Goal: Transaction & Acquisition: Purchase product/service

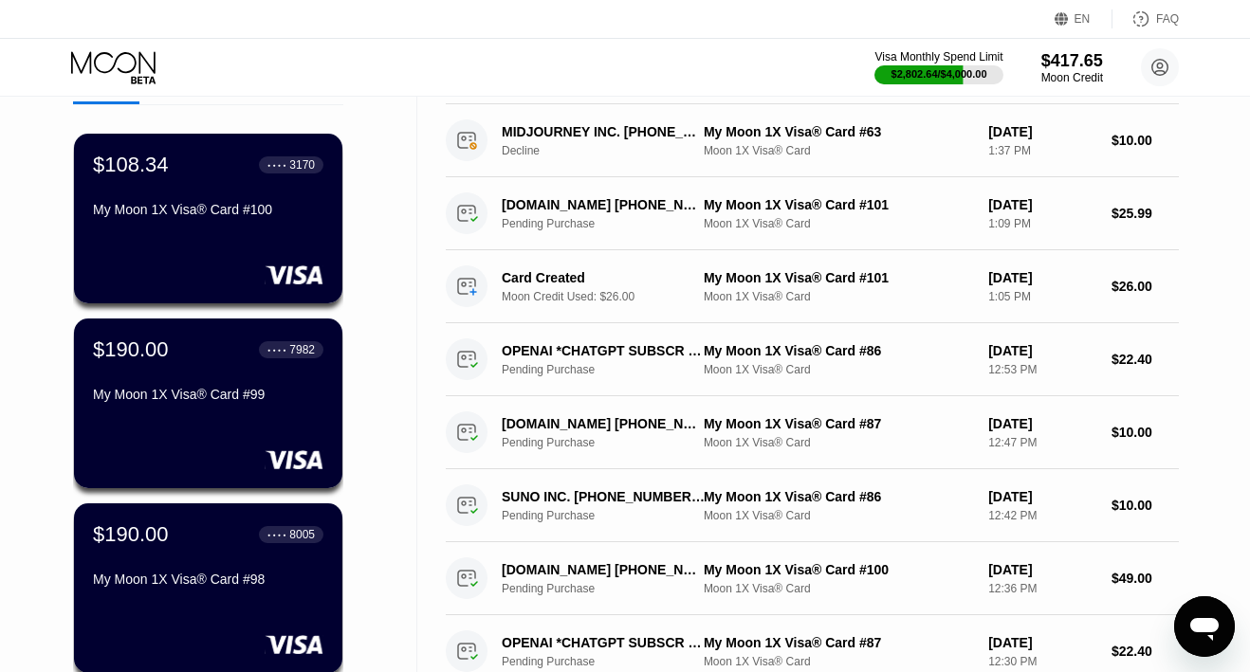
scroll to position [103, 0]
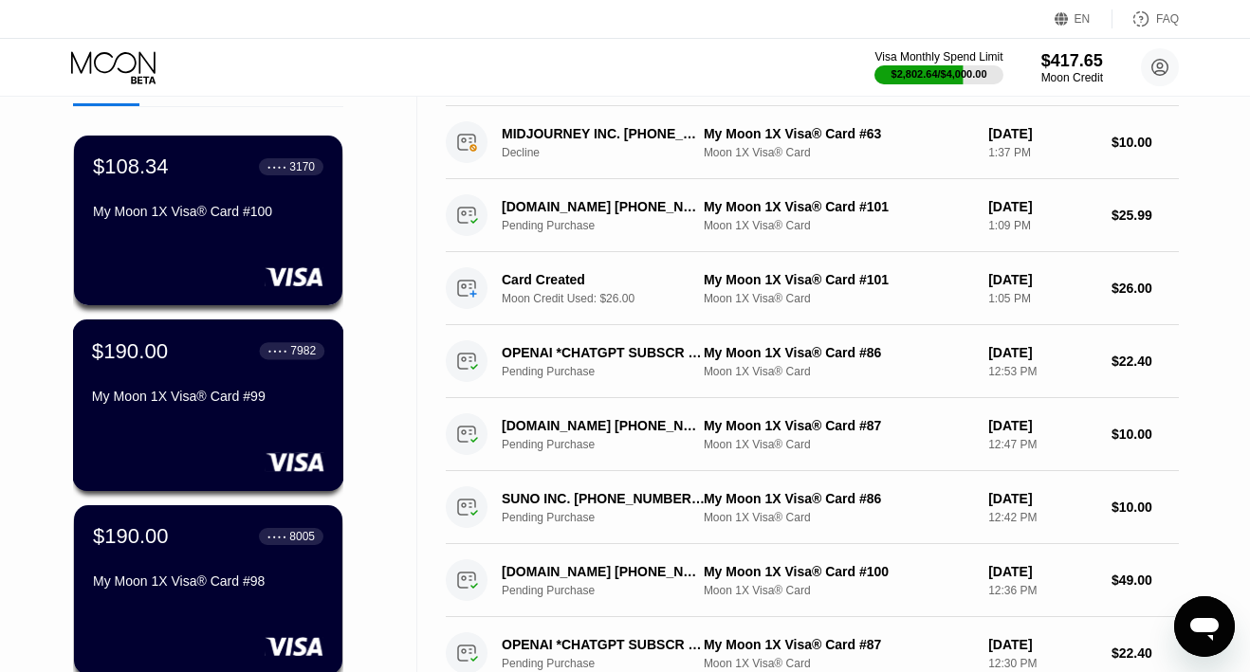
click at [191, 377] on div "$190.00 ● ● ● ● 7982 My Moon 1X Visa® Card #99" at bounding box center [208, 375] width 232 height 73
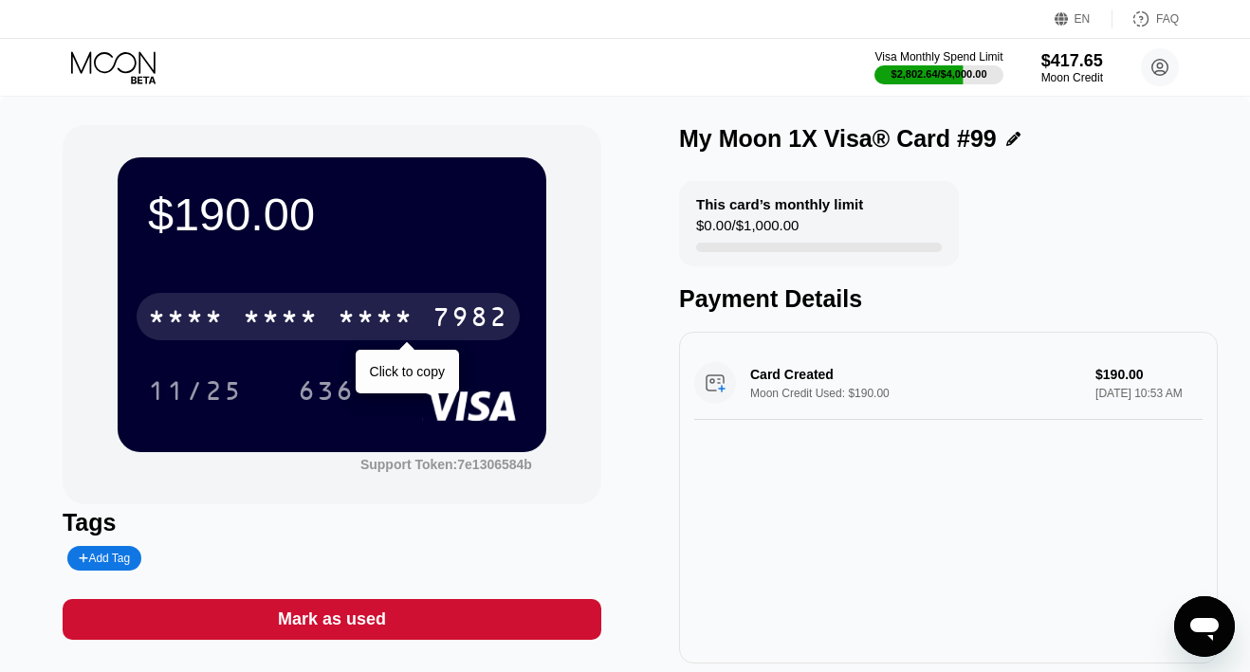
click at [347, 323] on div "* * * *" at bounding box center [376, 319] width 76 height 30
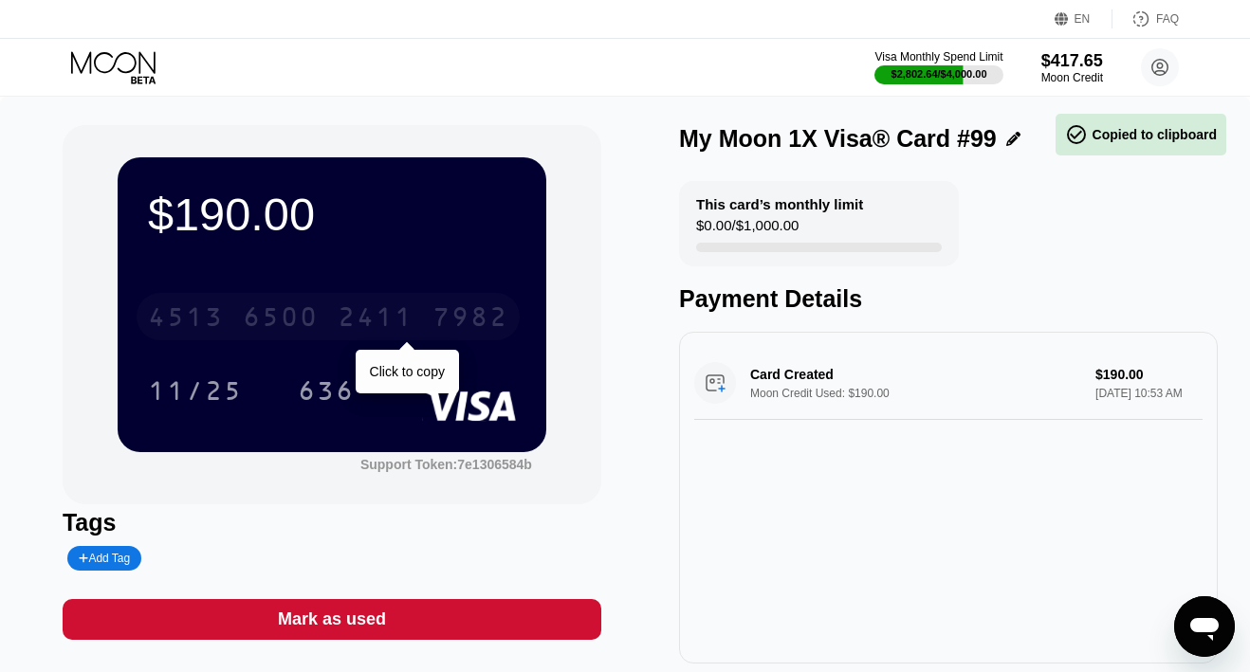
click at [323, 323] on div "4513 6500 2411 7982" at bounding box center [328, 316] width 383 height 47
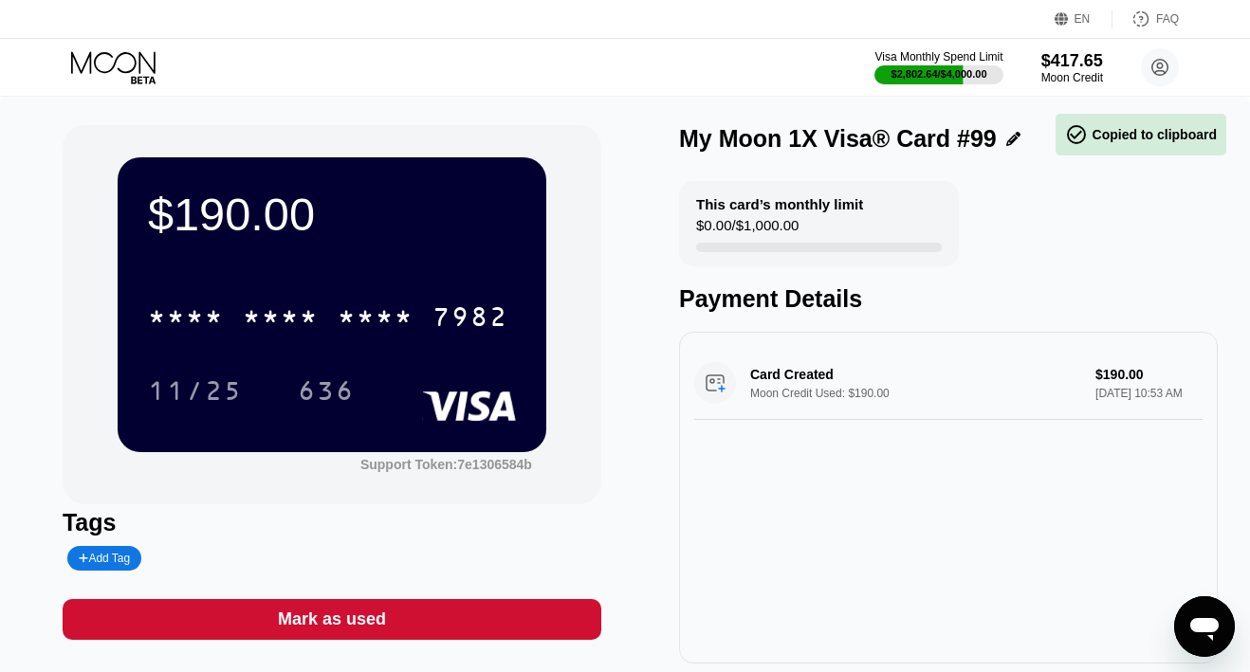
click at [133, 64] on icon at bounding box center [115, 67] width 88 height 33
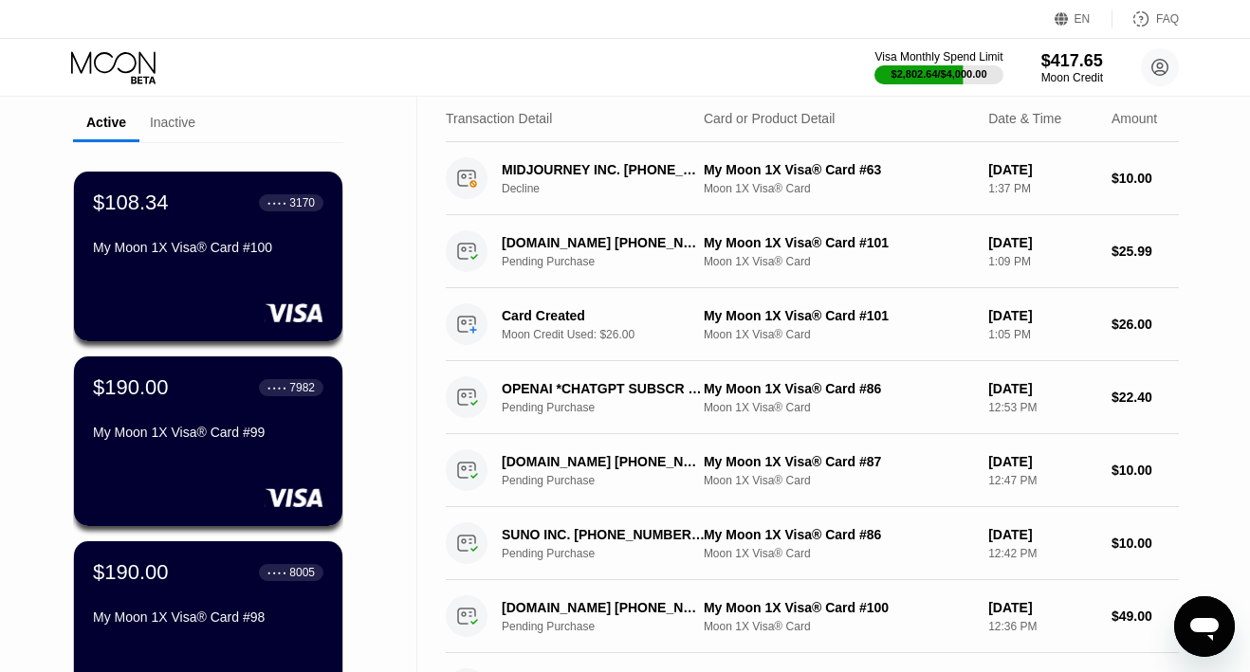
scroll to position [61, 0]
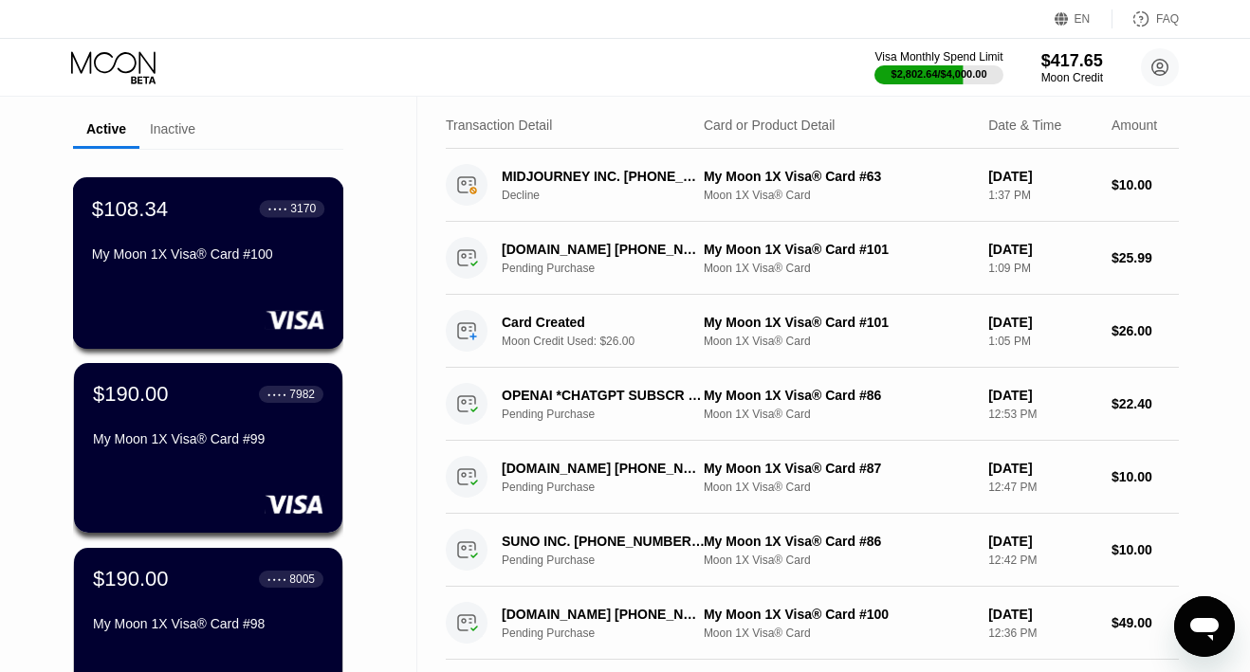
click at [167, 266] on div "My Moon 1X Visa® Card #100" at bounding box center [208, 258] width 232 height 23
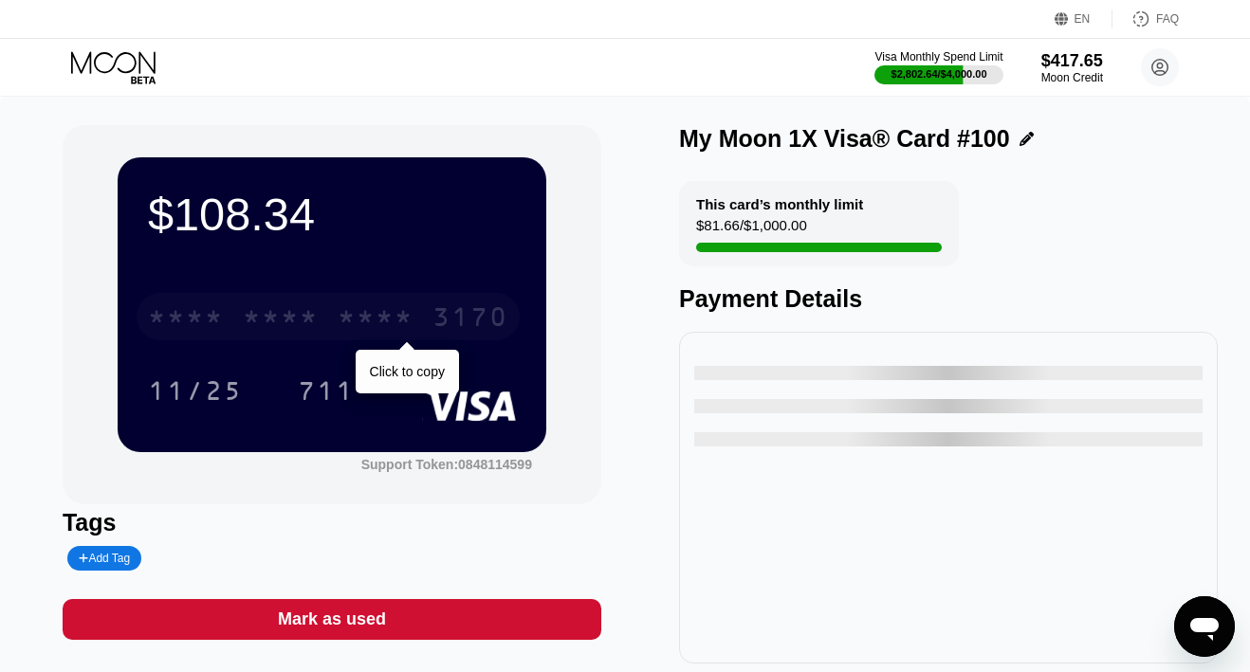
click at [204, 295] on div "* * * * * * * * * * * * 3170" at bounding box center [328, 316] width 383 height 47
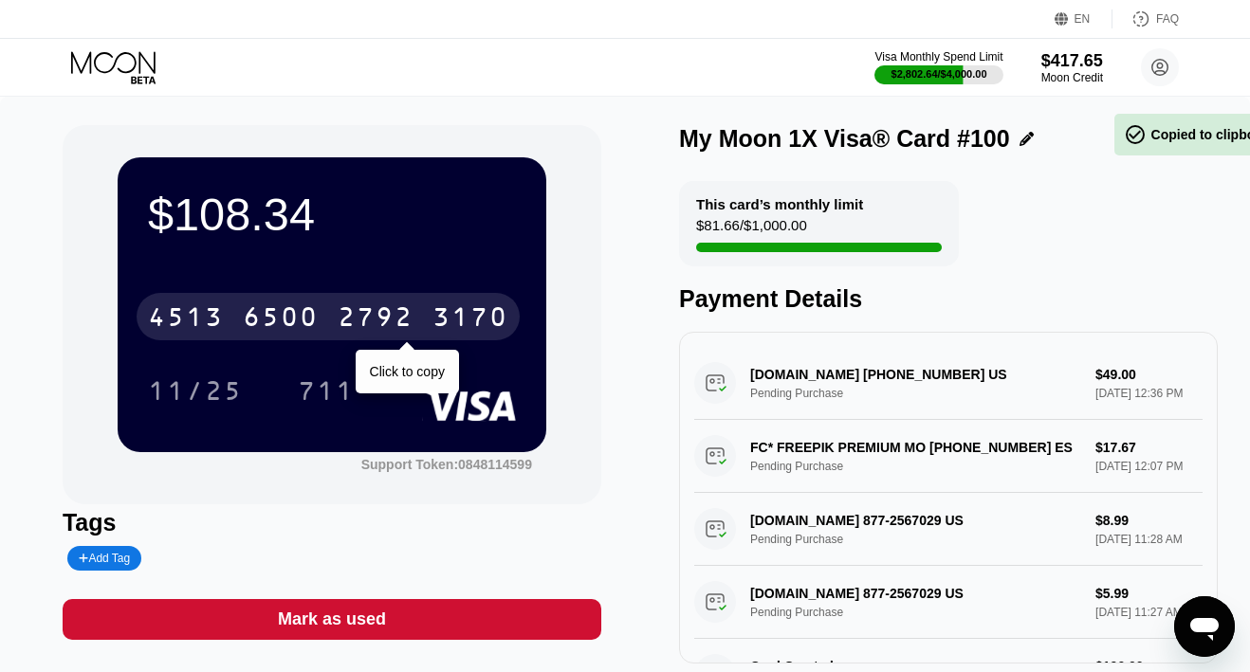
click at [204, 312] on div "4513" at bounding box center [186, 319] width 76 height 30
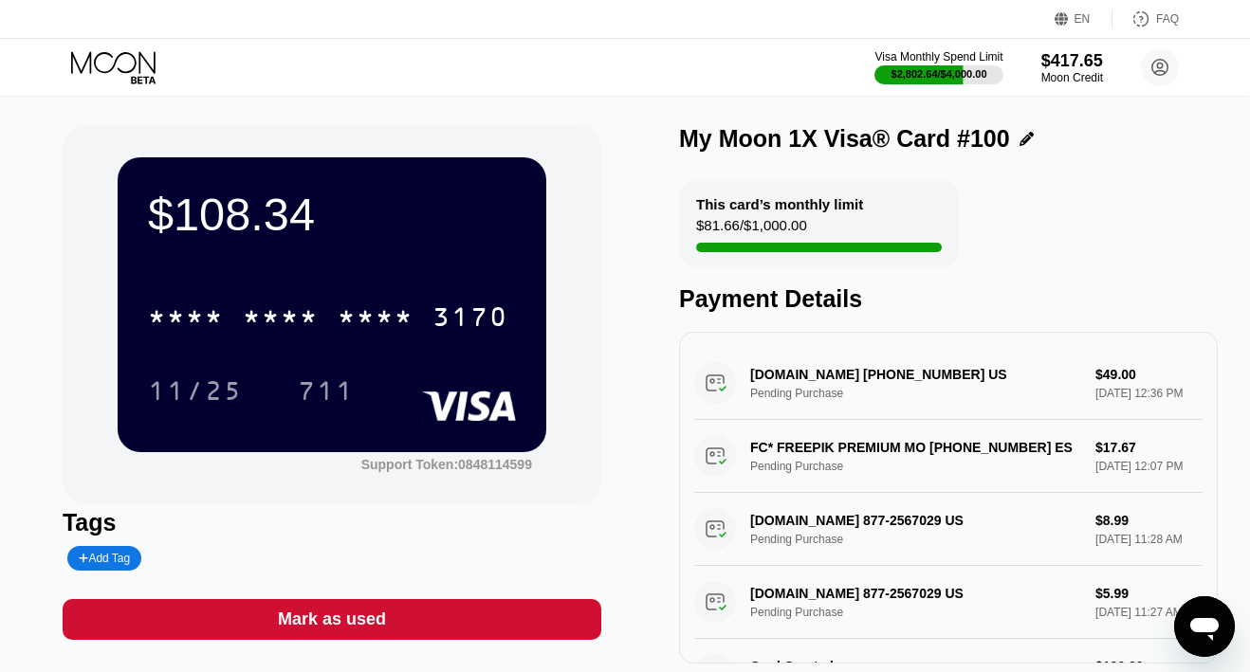
click at [126, 63] on icon at bounding box center [115, 67] width 88 height 33
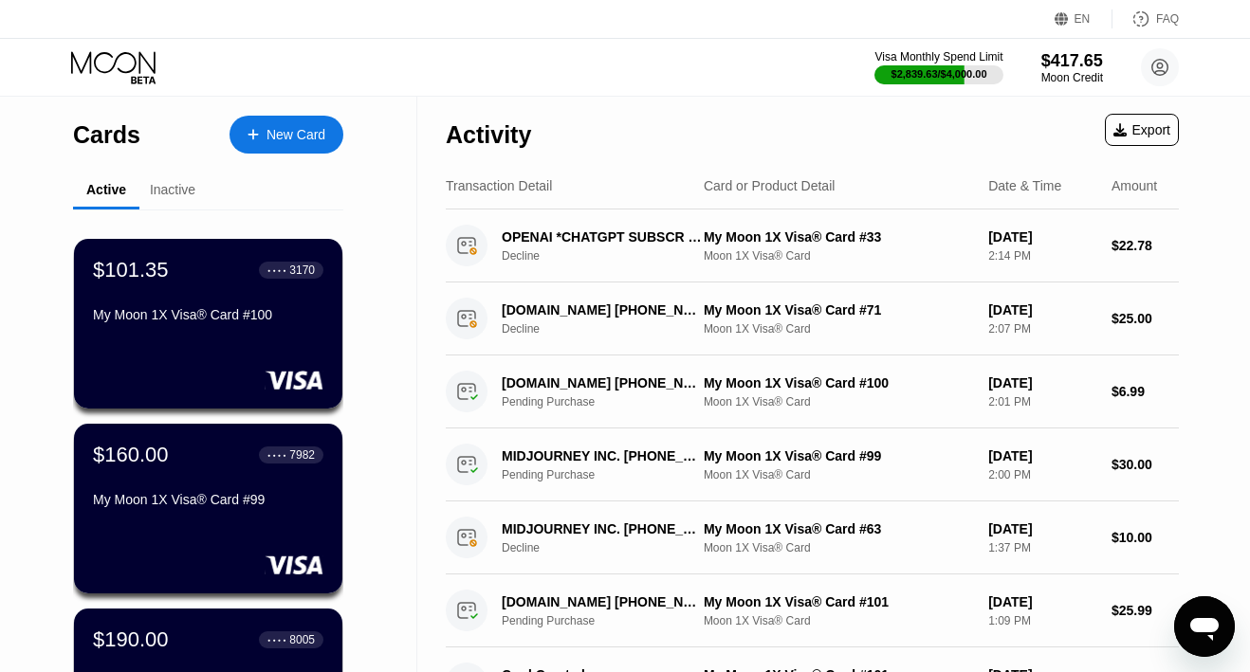
click at [275, 136] on div "New Card" at bounding box center [296, 135] width 59 height 16
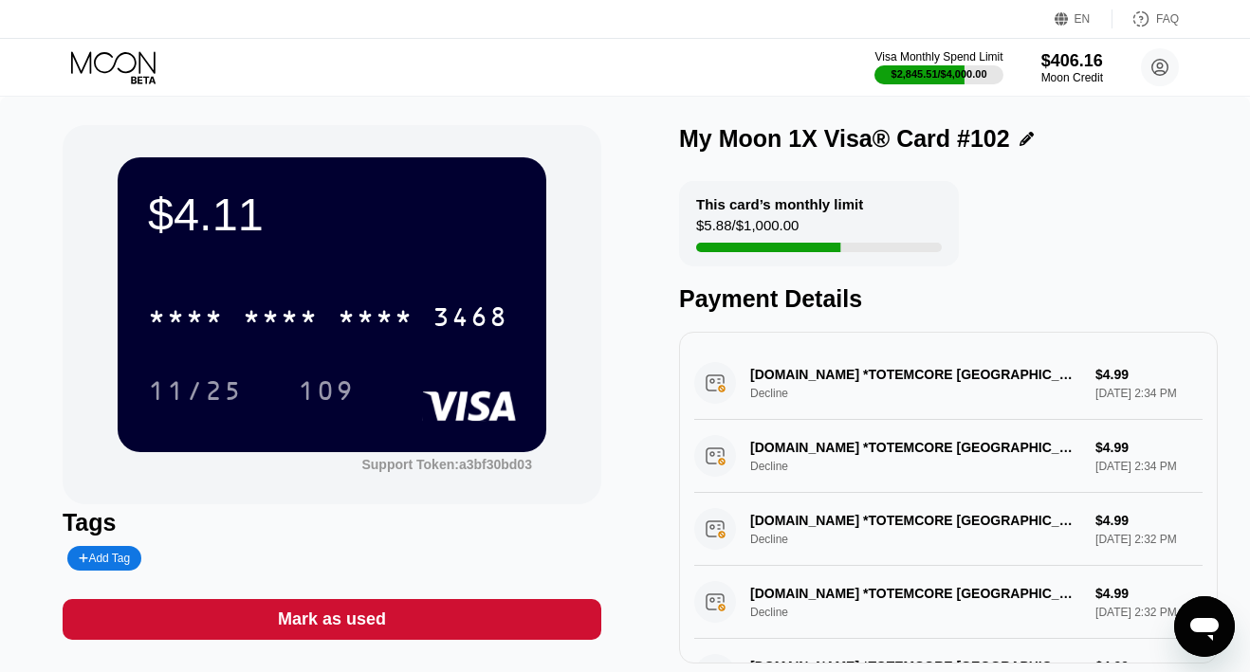
click at [107, 66] on icon at bounding box center [115, 67] width 88 height 33
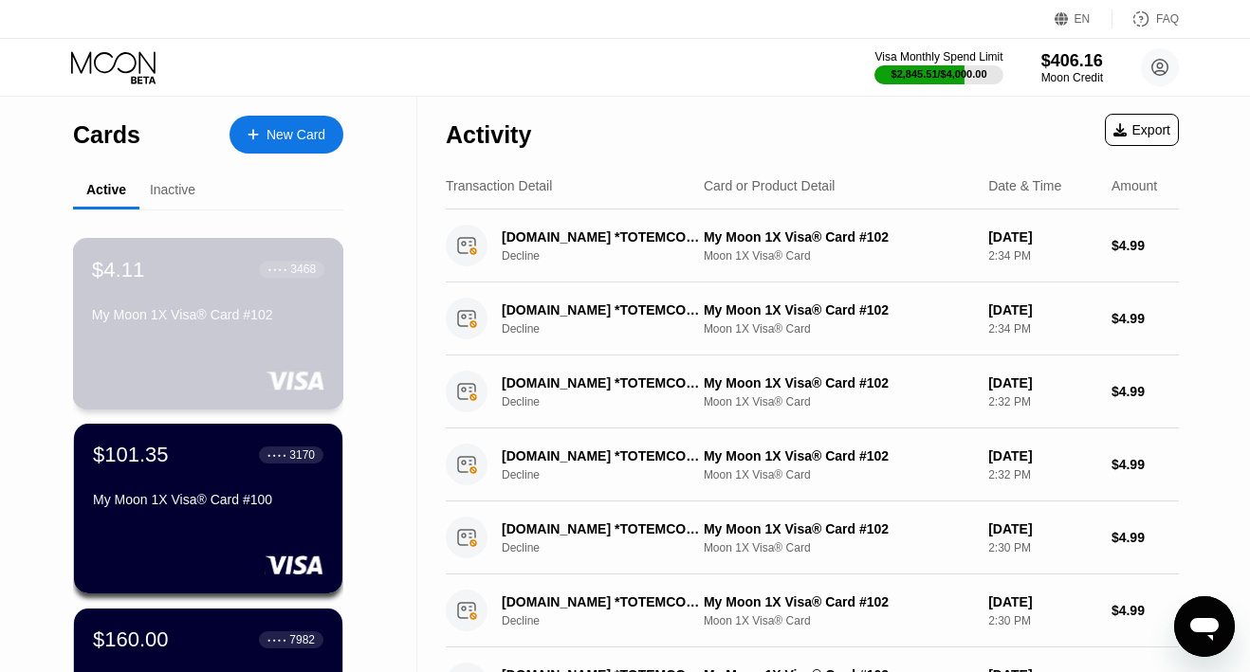
click at [236, 330] on div "My Moon 1X Visa® Card #102" at bounding box center [208, 318] width 232 height 23
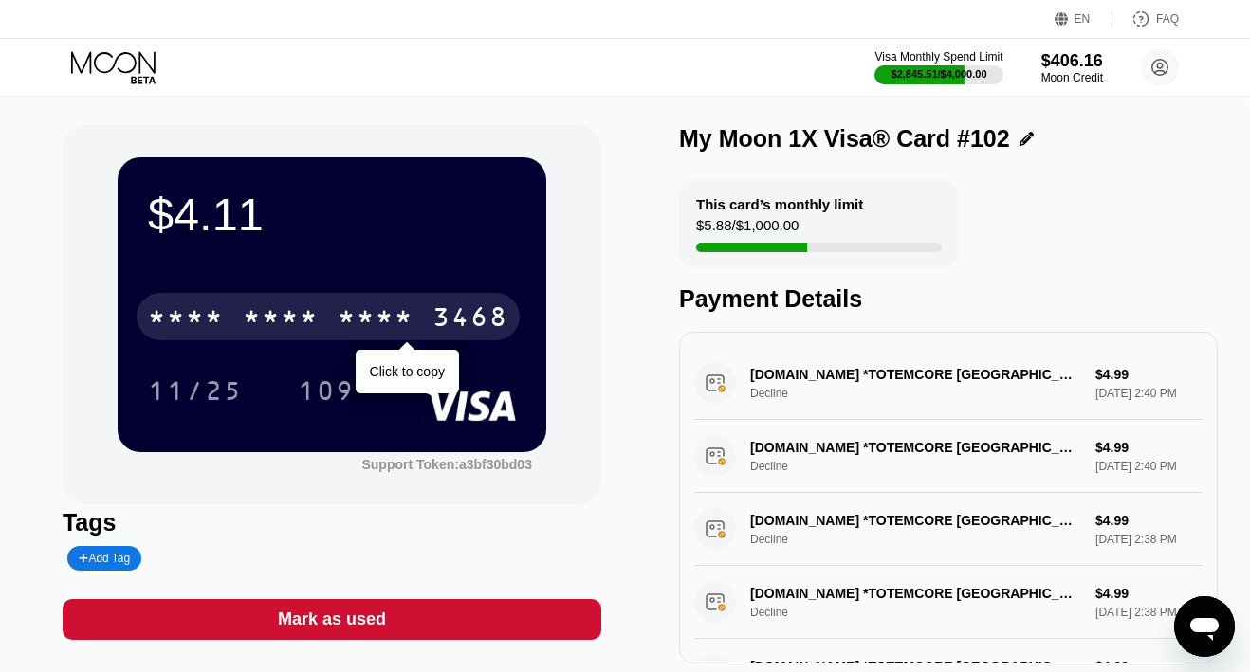
click at [324, 316] on div "* * * * * * * * * * * * 3468" at bounding box center [328, 316] width 383 height 47
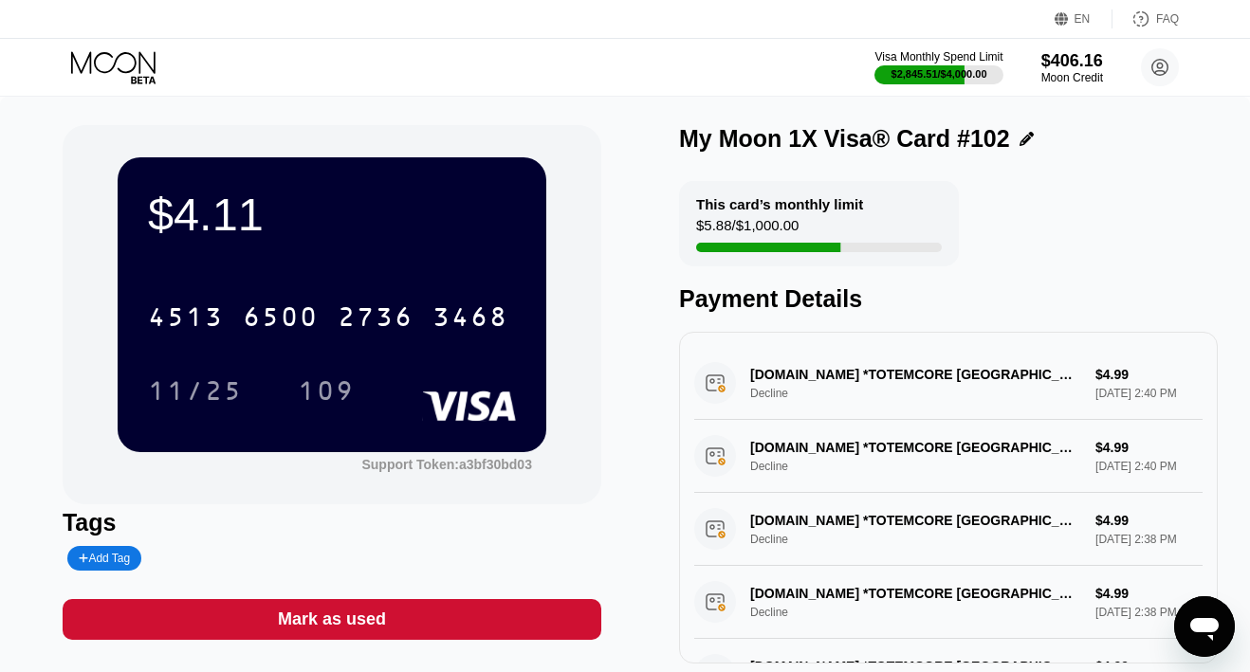
click at [100, 62] on icon at bounding box center [115, 67] width 88 height 33
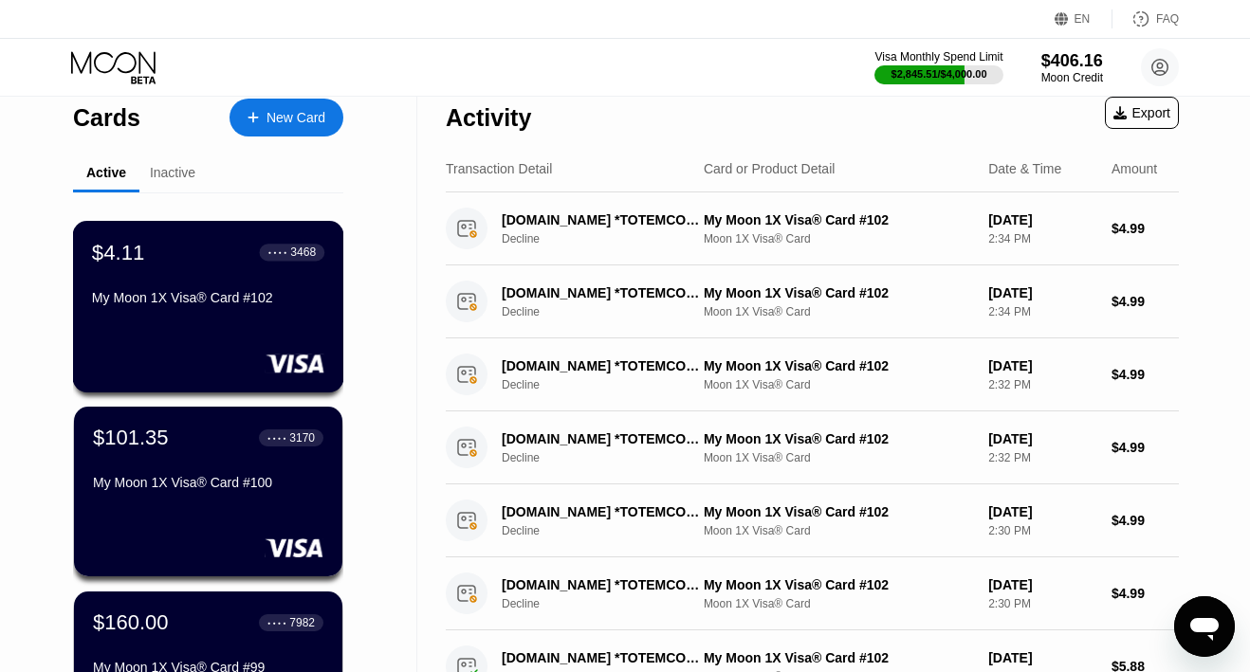
scroll to position [19, 0]
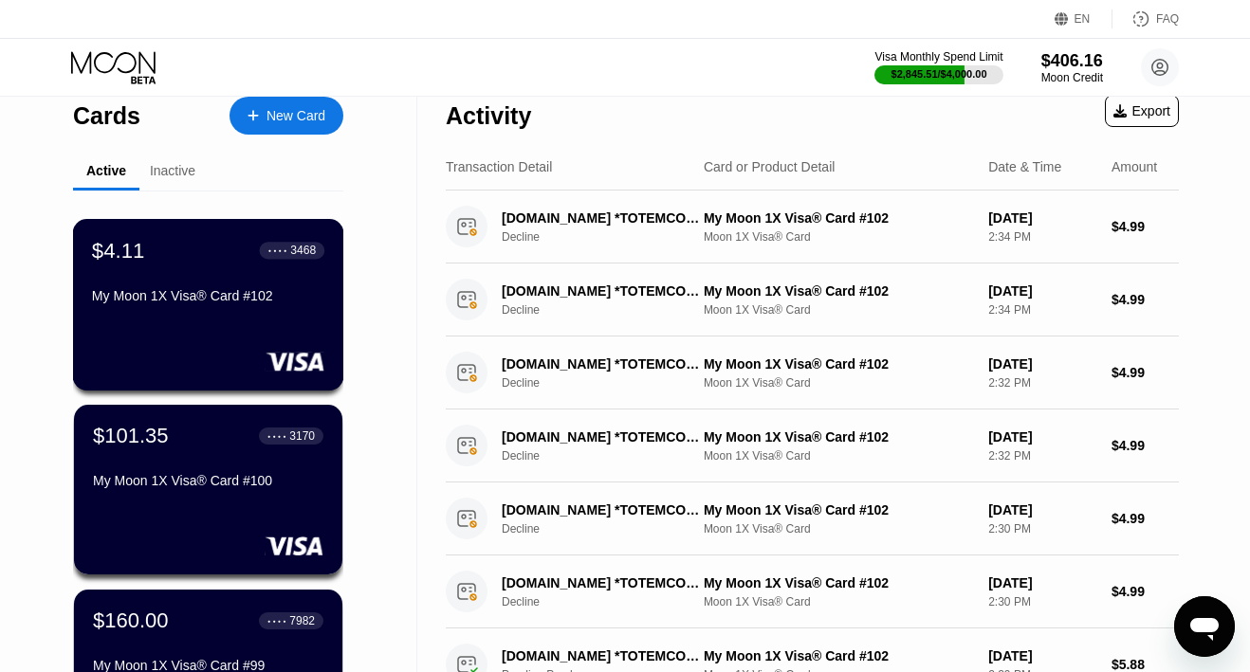
click at [222, 294] on div "My Moon 1X Visa® Card #102" at bounding box center [208, 295] width 232 height 15
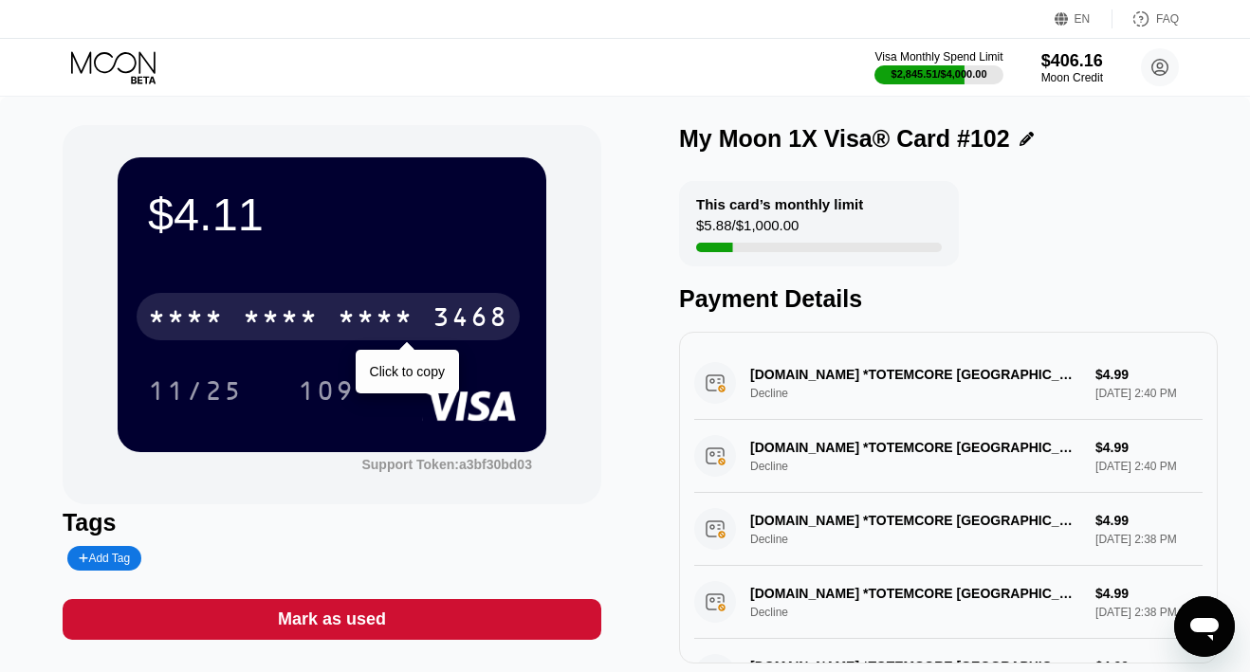
click at [222, 314] on div "* * * *" at bounding box center [186, 319] width 76 height 30
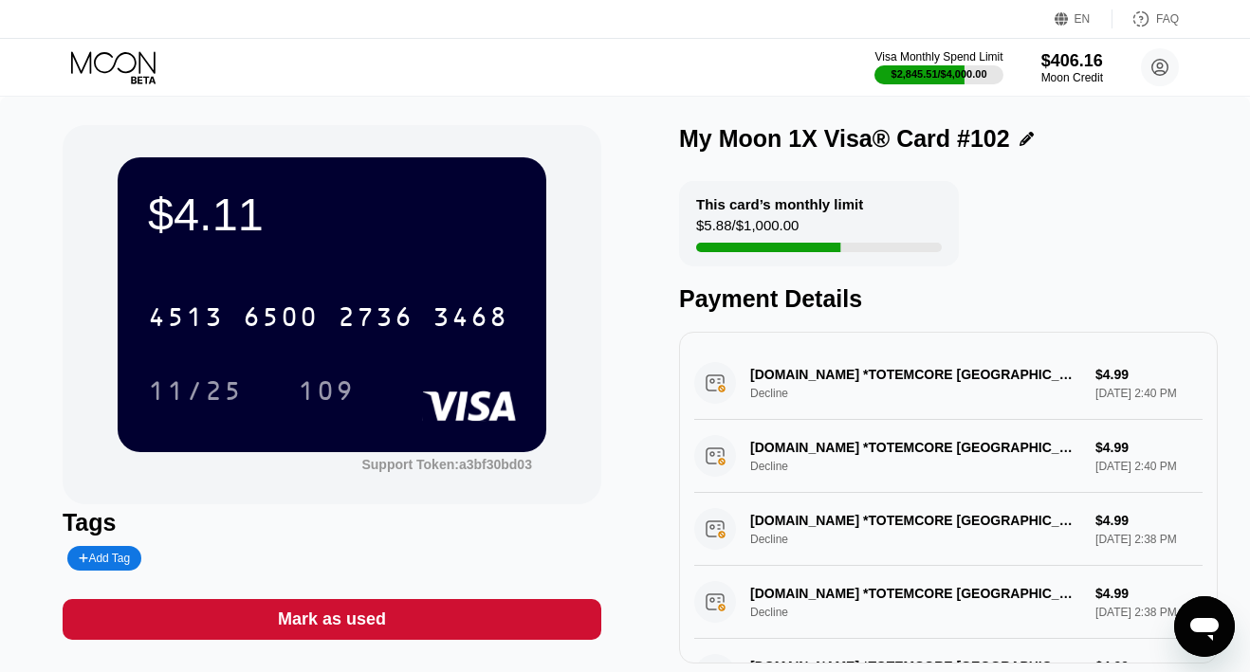
click at [449, 624] on div "Mark as used" at bounding box center [332, 619] width 539 height 41
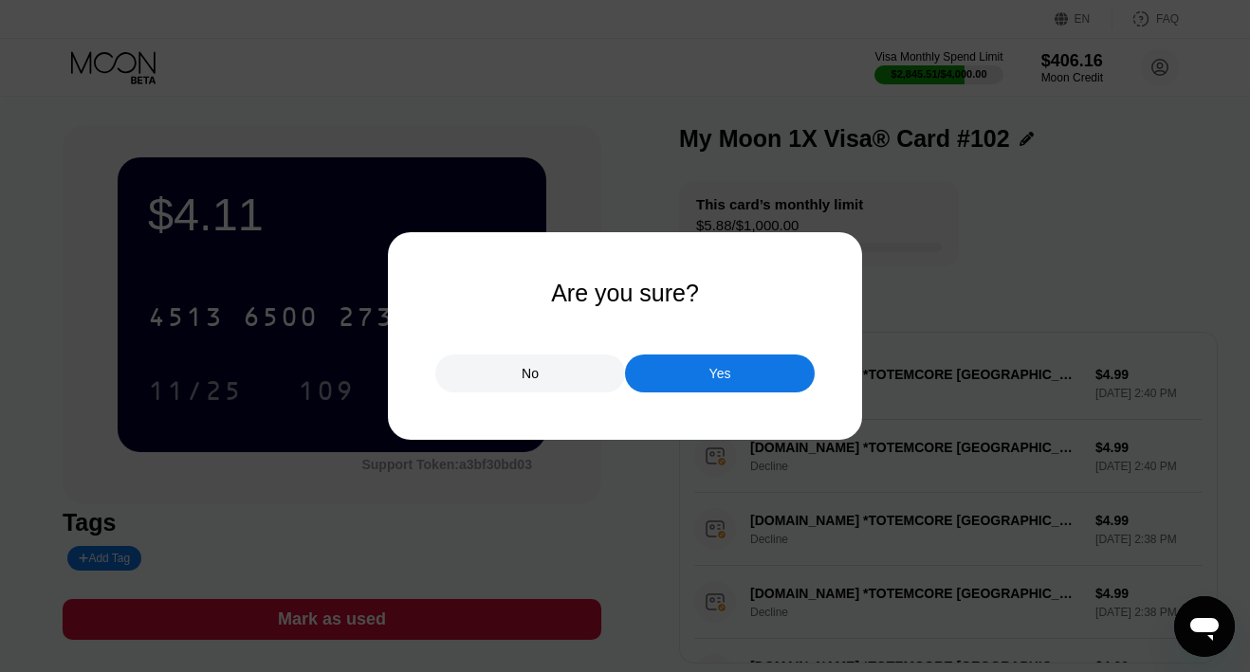
click at [719, 382] on div "Yes" at bounding box center [720, 373] width 22 height 17
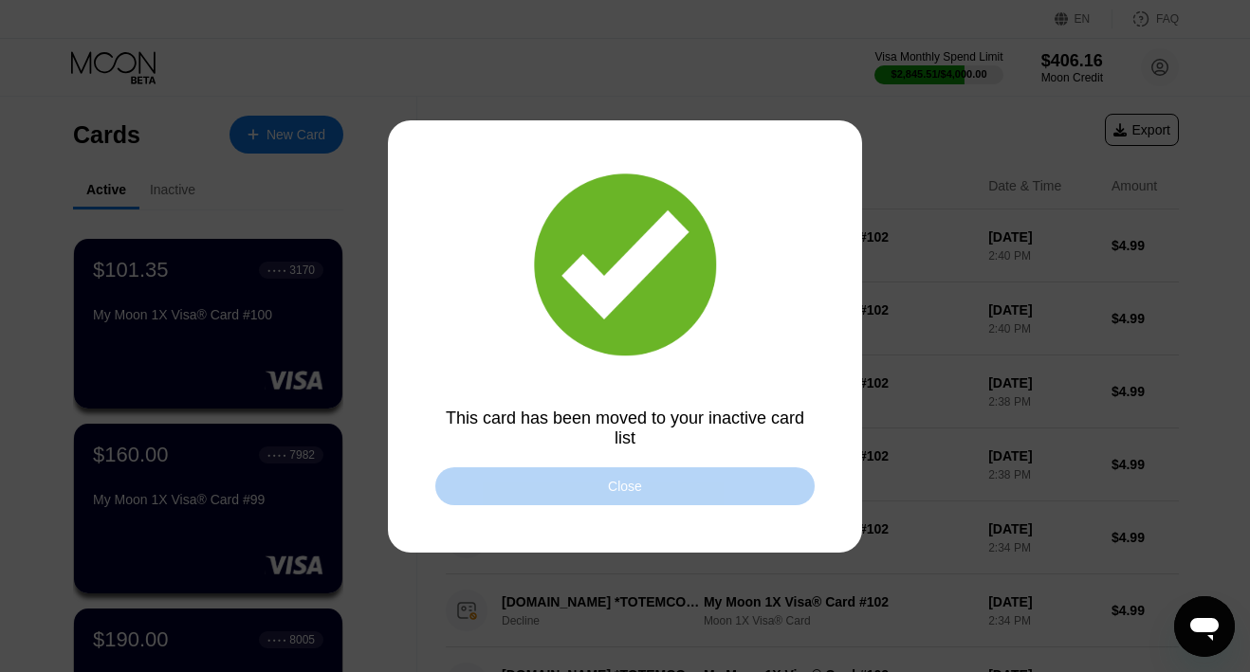
click at [564, 488] on div "Close" at bounding box center [624, 487] width 379 height 38
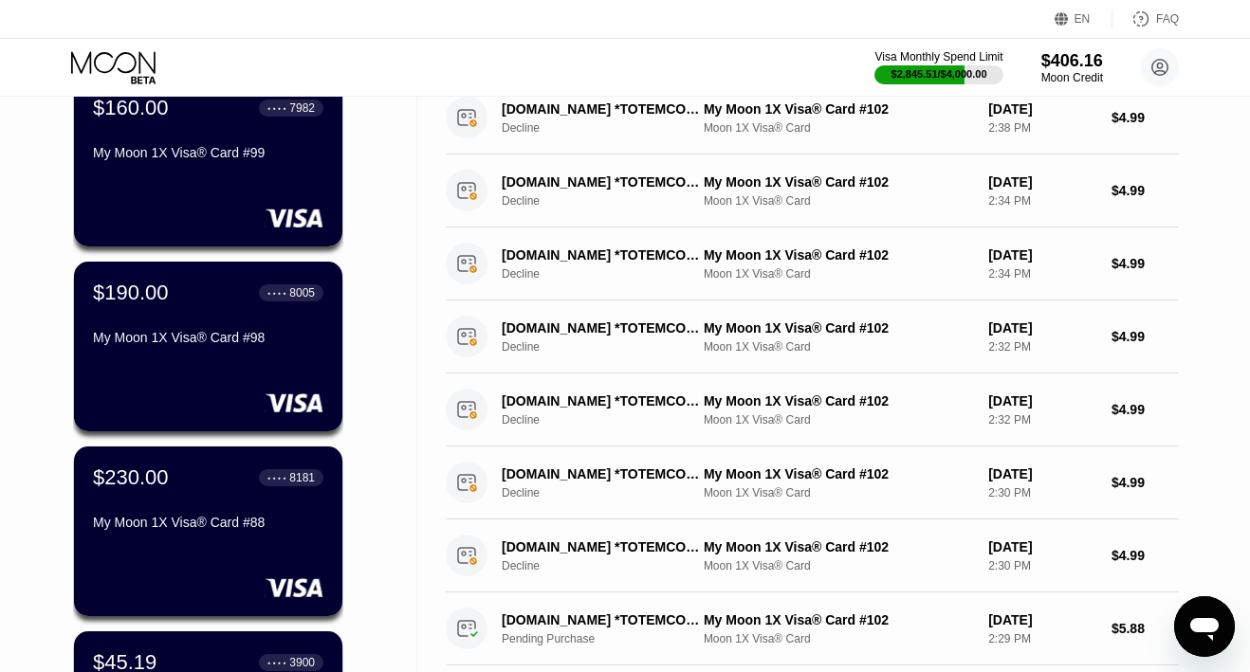
scroll to position [523, 0]
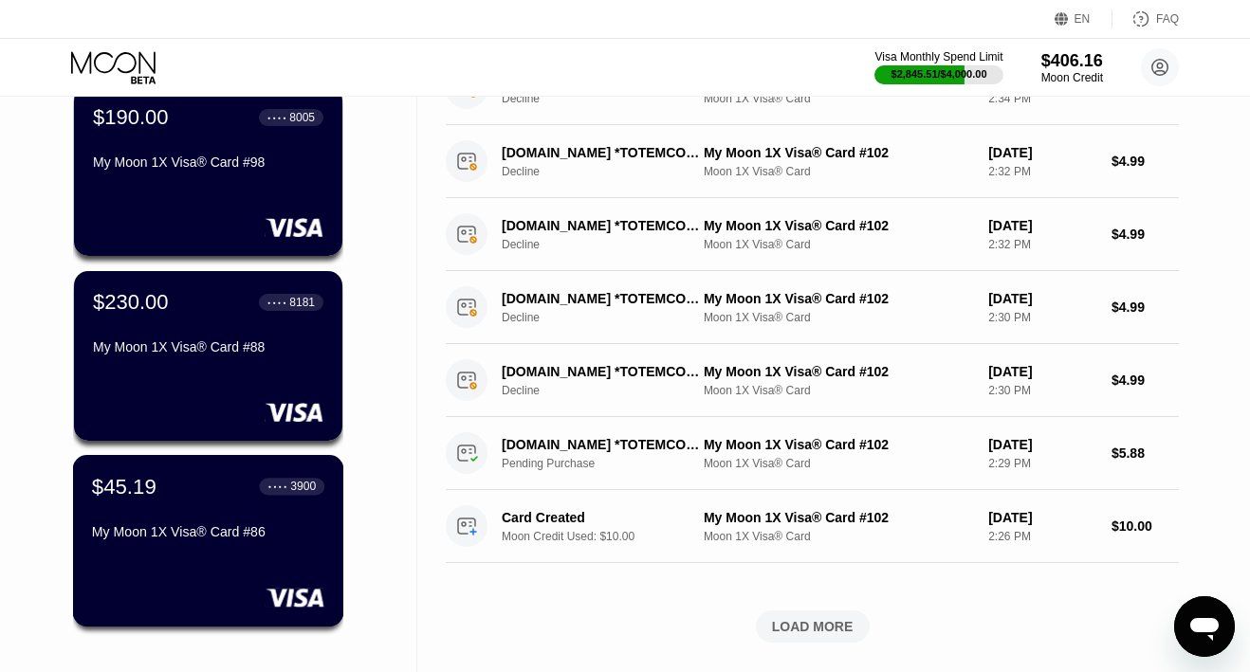
click at [223, 514] on div "$45.19 ● ● ● ● 3900 My Moon 1X Visa® Card #86" at bounding box center [208, 510] width 232 height 73
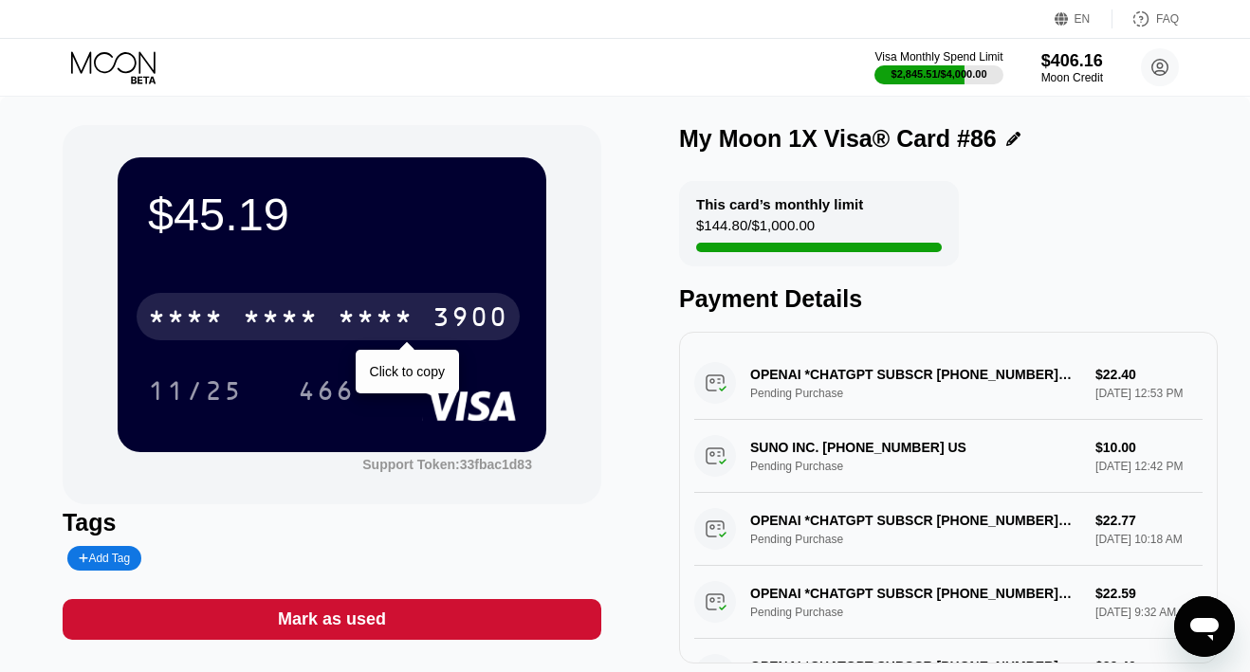
click at [365, 322] on div "* * * *" at bounding box center [376, 319] width 76 height 30
click at [365, 322] on div "2450" at bounding box center [376, 319] width 76 height 30
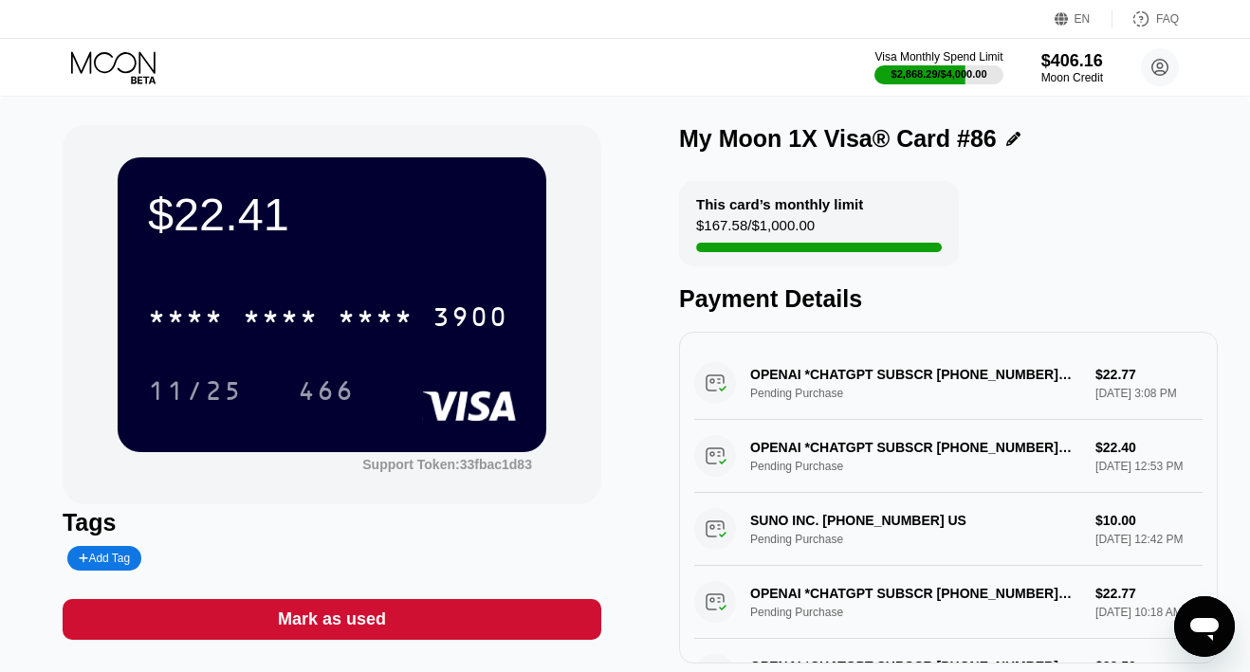
click at [116, 56] on icon at bounding box center [115, 67] width 88 height 33
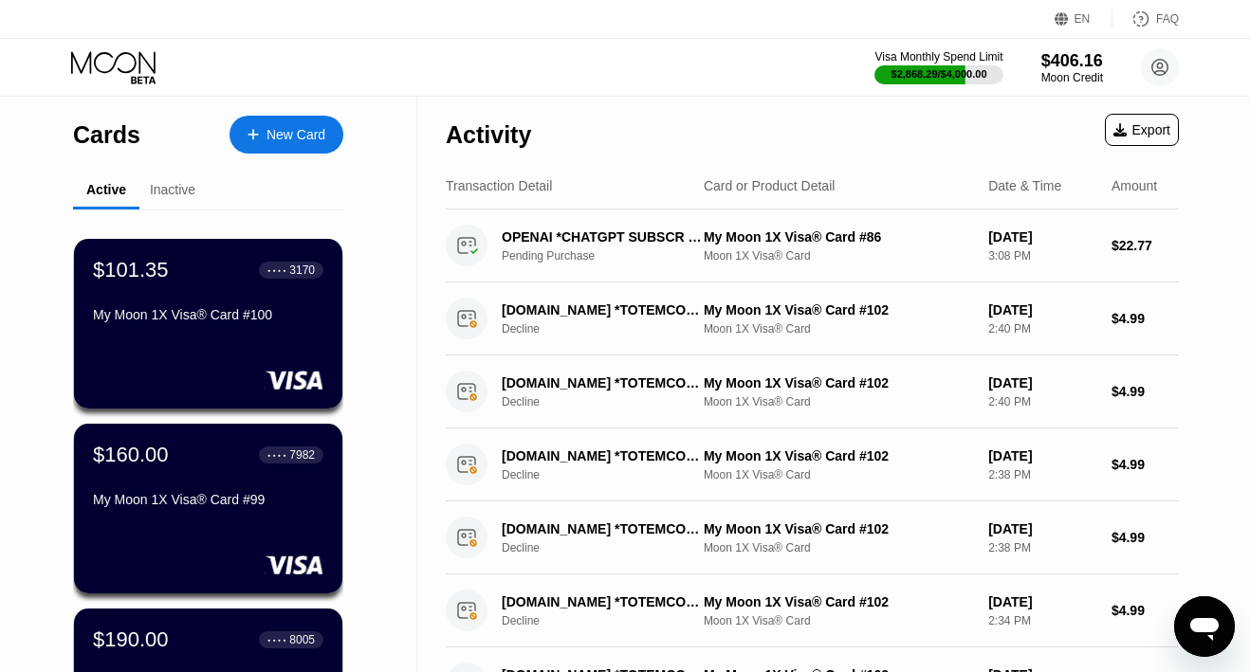
click at [184, 190] on div "Inactive" at bounding box center [173, 189] width 46 height 15
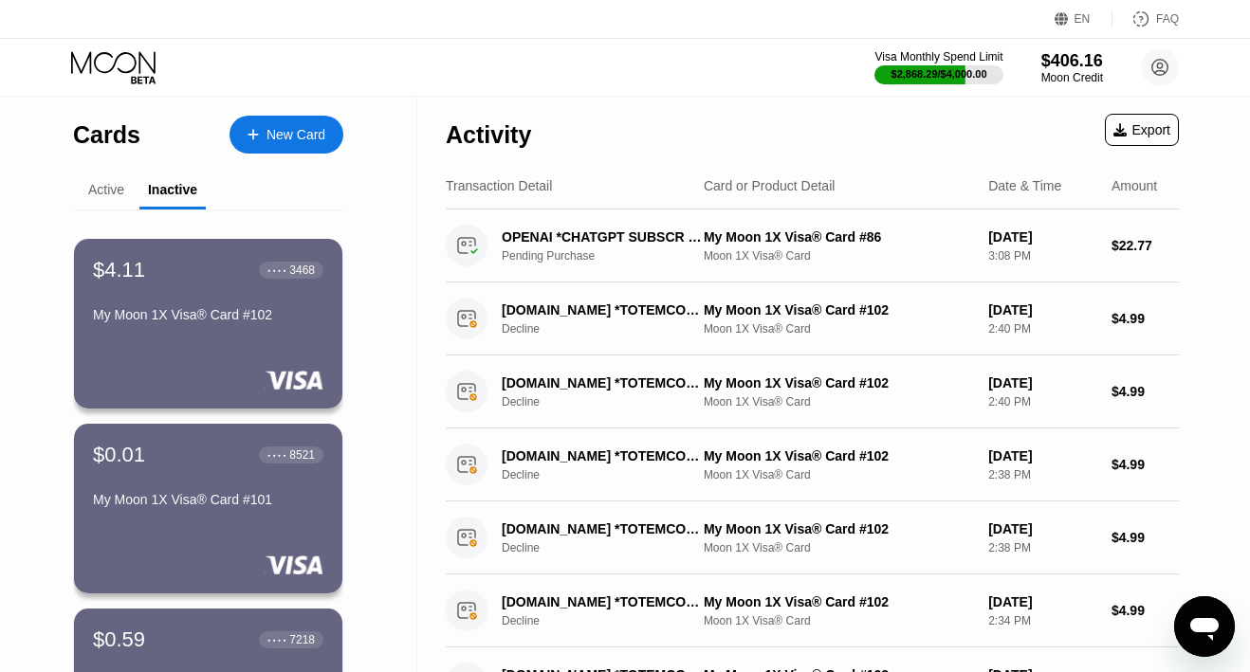
click at [100, 196] on div "Active" at bounding box center [106, 189] width 36 height 15
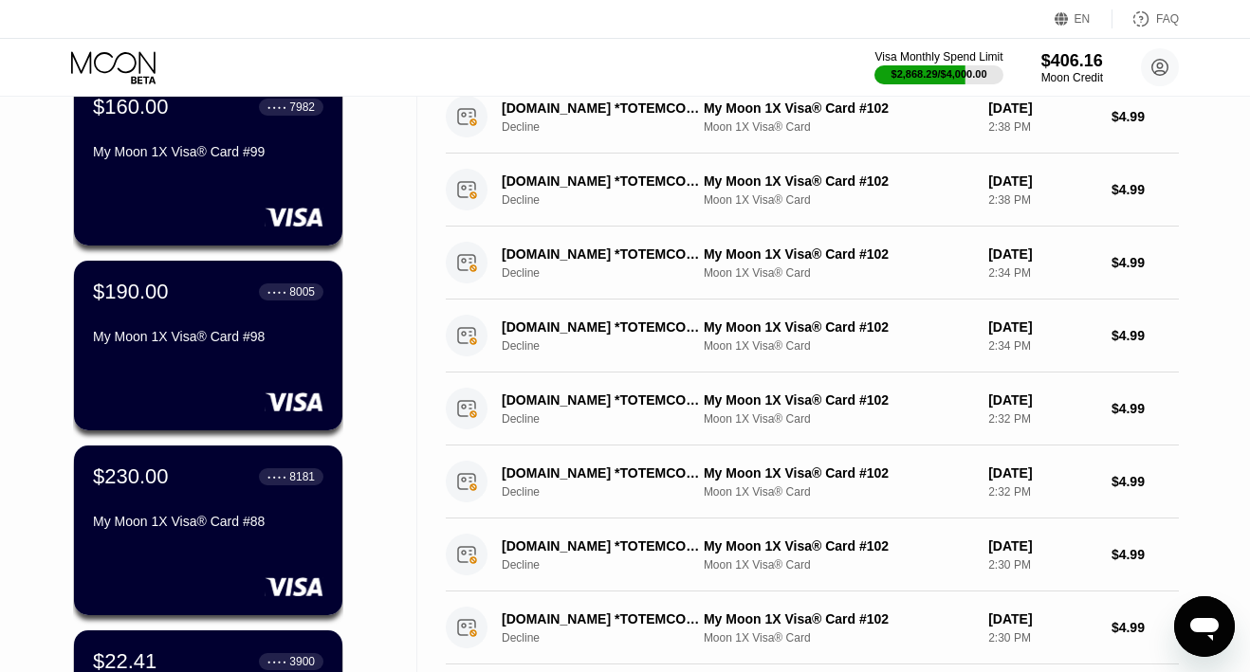
scroll to position [515, 0]
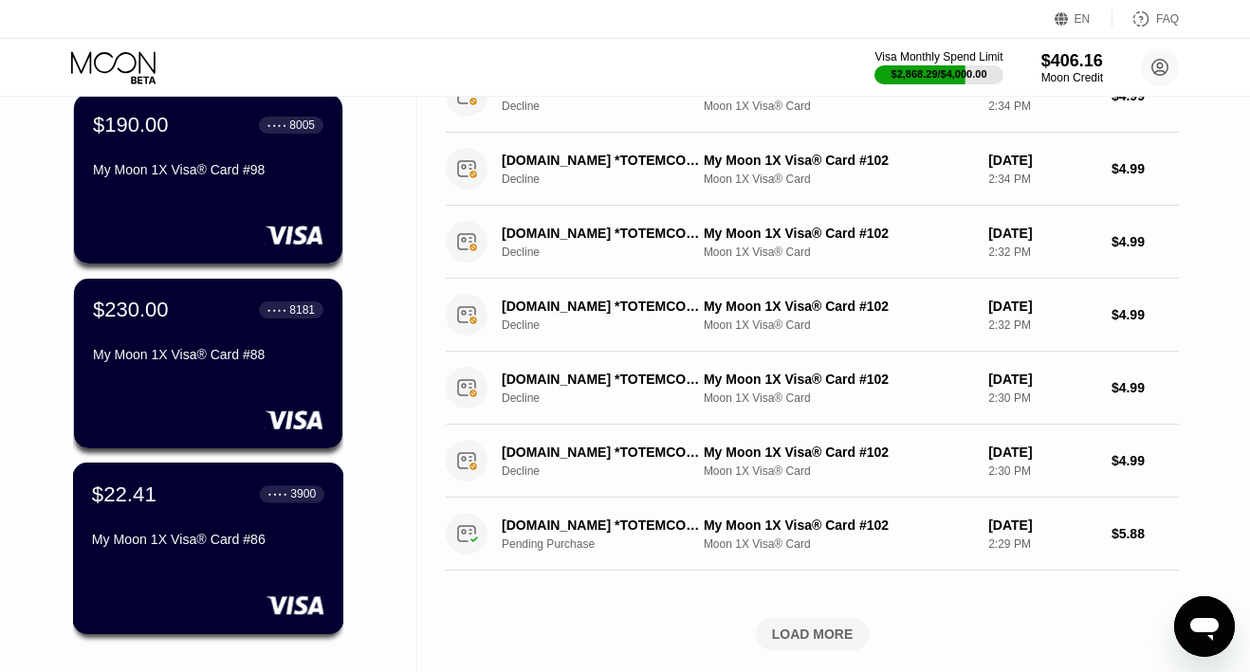
click at [214, 506] on div "$22.41 ● ● ● ● 3900" at bounding box center [208, 494] width 232 height 25
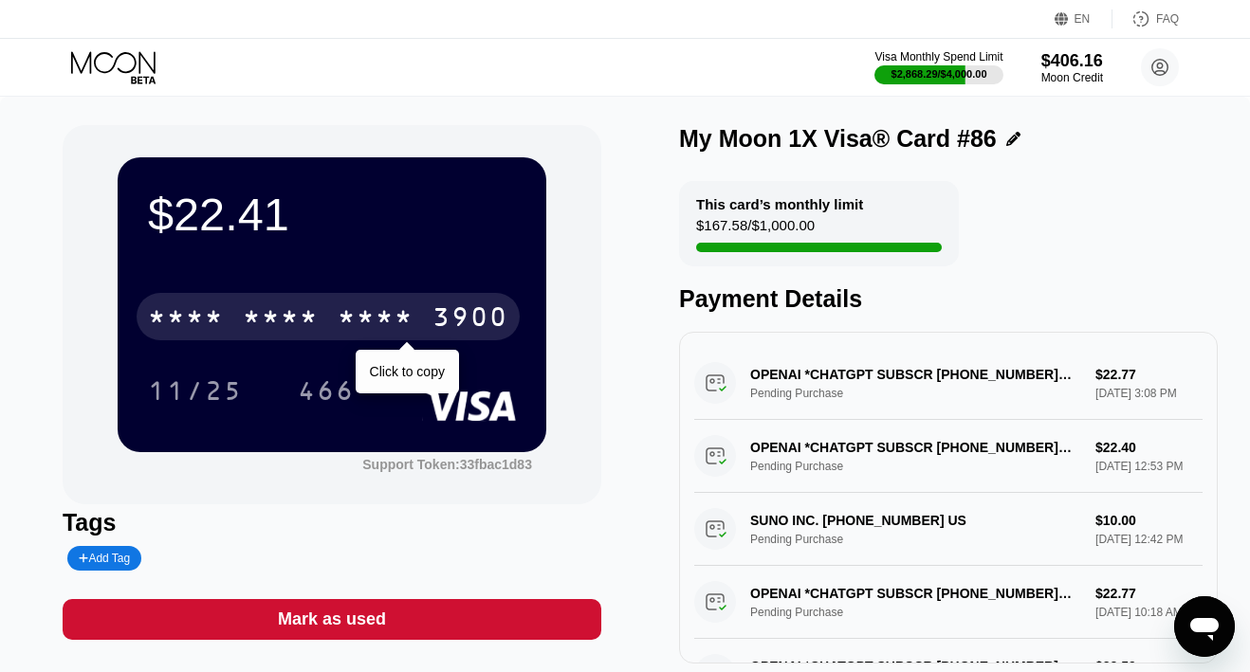
click at [385, 307] on div "* * * *" at bounding box center [376, 319] width 76 height 30
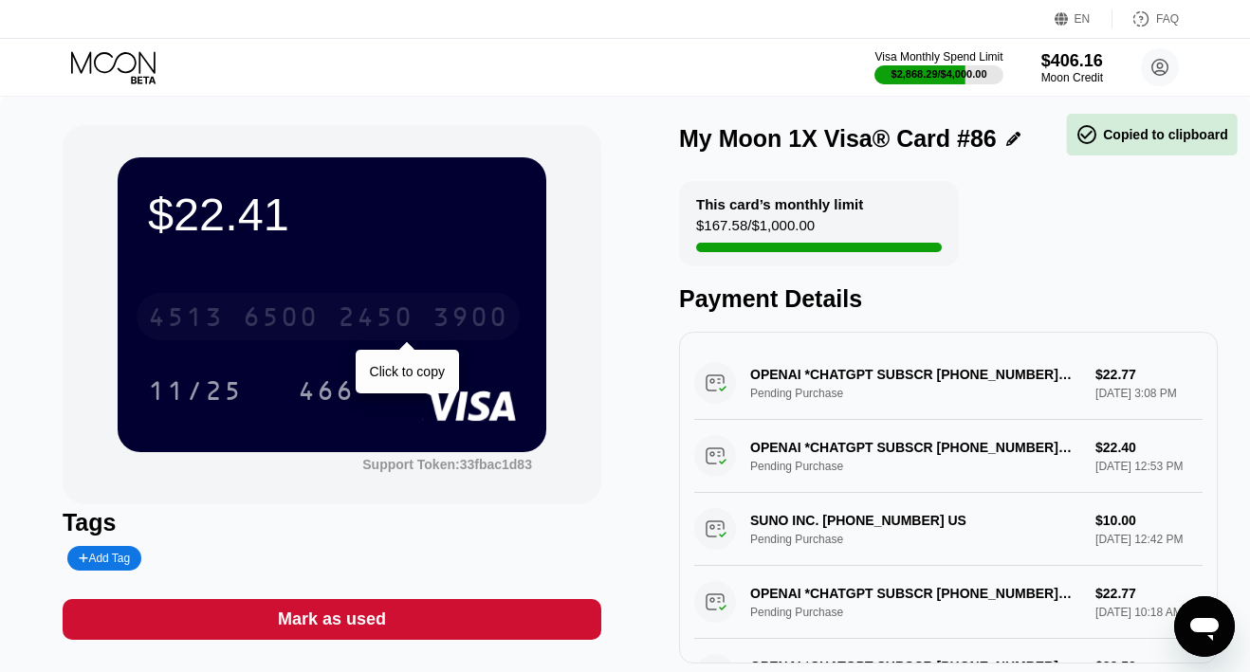
click at [385, 307] on div "2450" at bounding box center [376, 319] width 76 height 30
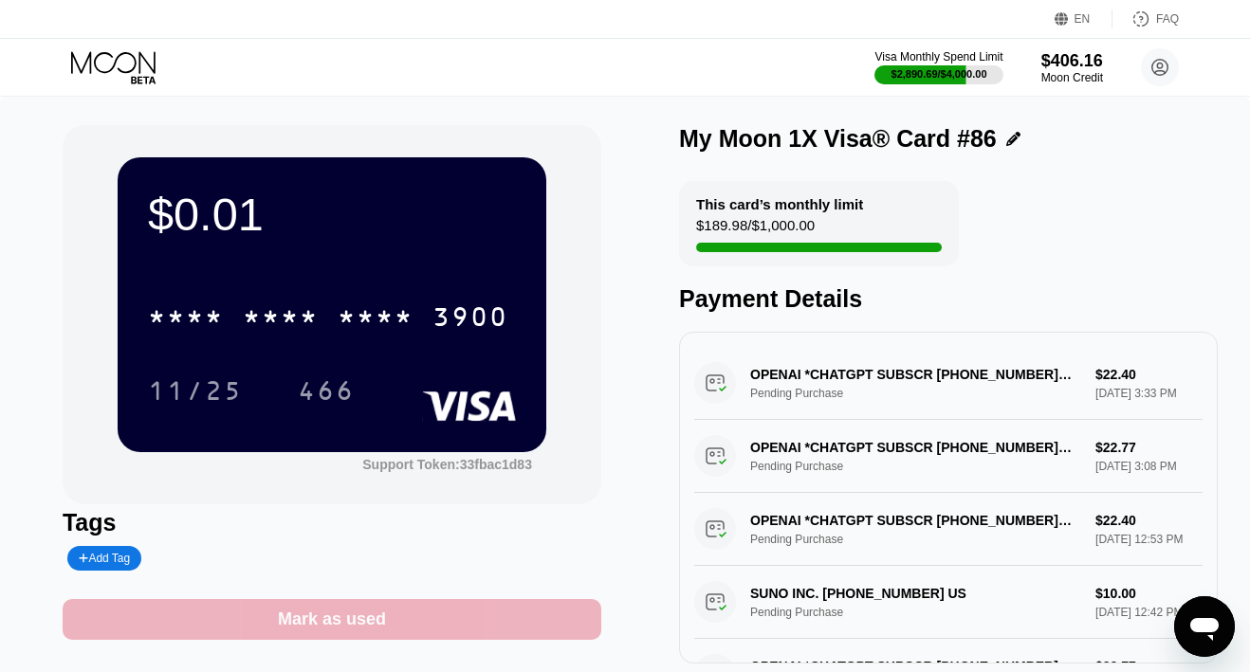
click at [427, 614] on div "Mark as used" at bounding box center [332, 619] width 539 height 41
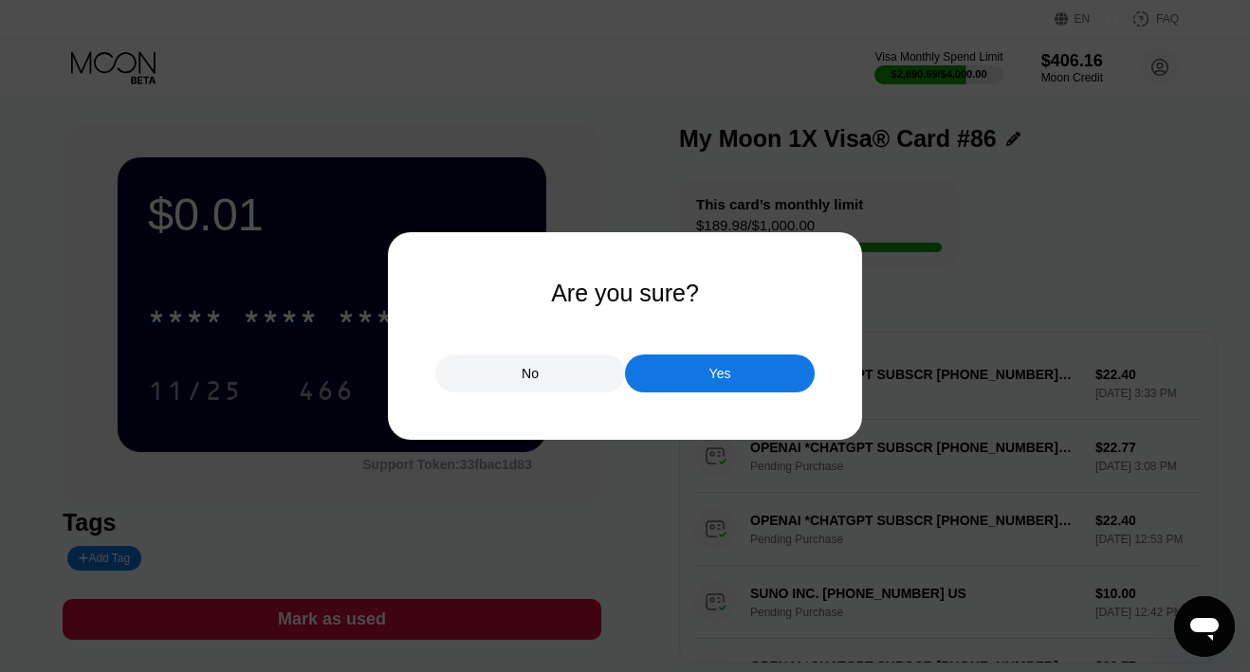
click at [665, 375] on div "Yes" at bounding box center [720, 374] width 190 height 38
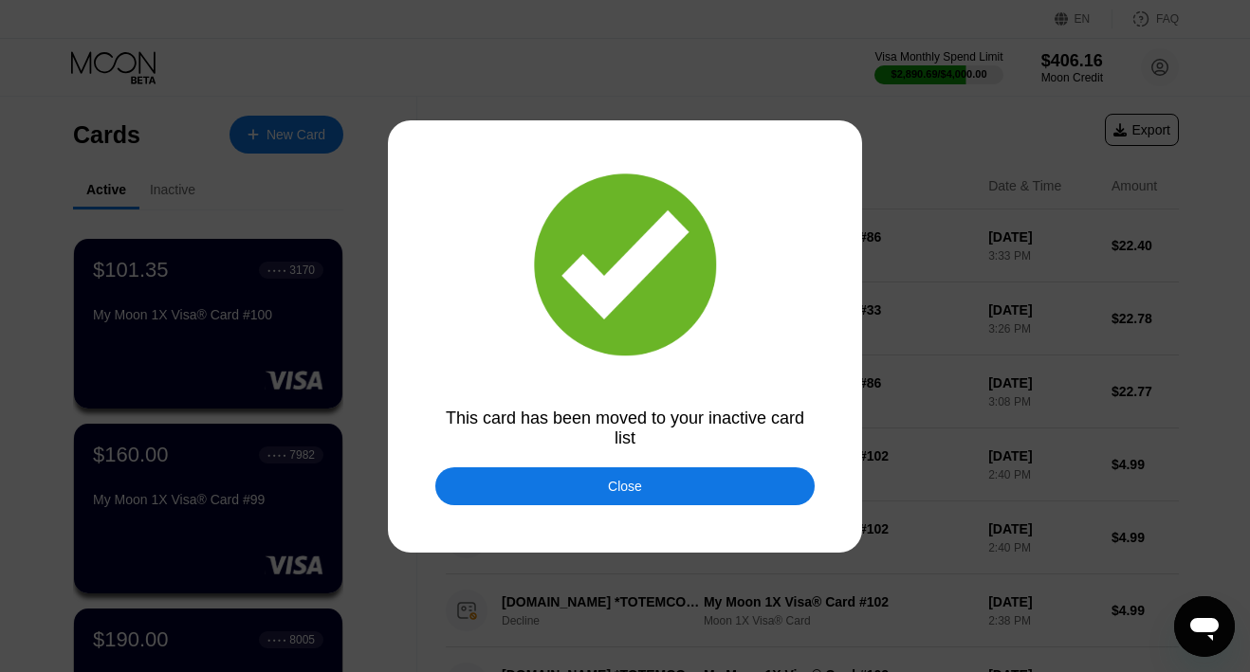
click at [554, 487] on div "Close" at bounding box center [624, 487] width 379 height 38
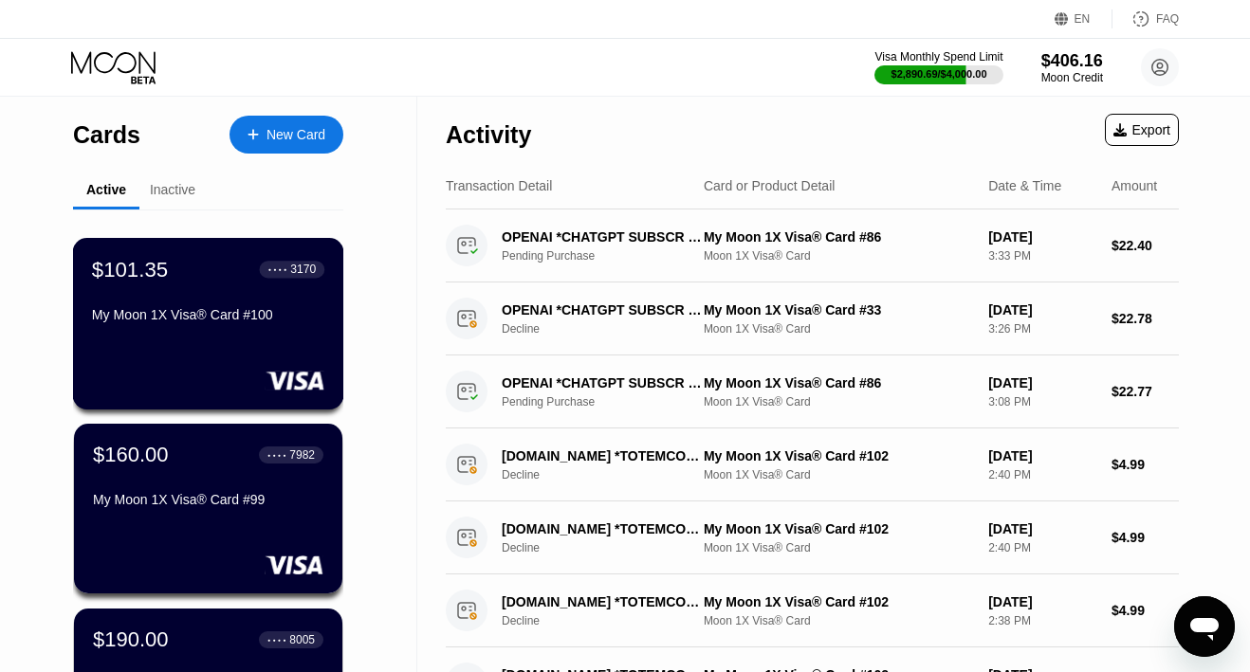
click at [192, 322] on div "My Moon 1X Visa® Card #100" at bounding box center [208, 314] width 232 height 15
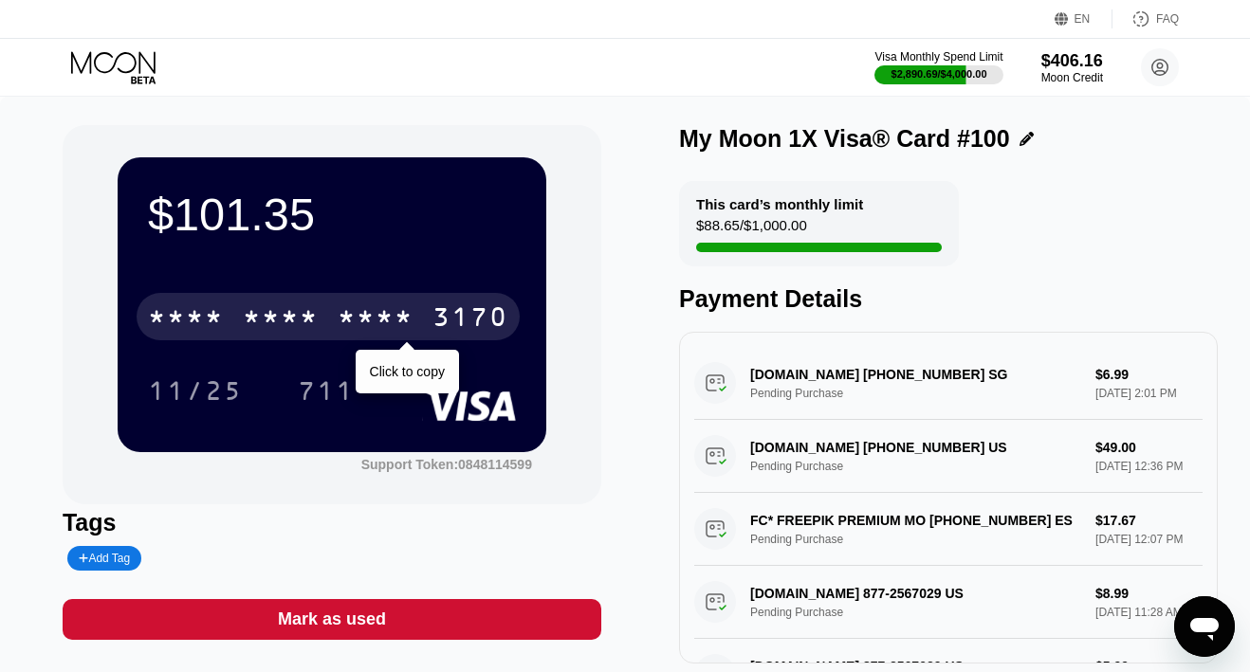
click at [316, 328] on div "* * * *" at bounding box center [281, 319] width 76 height 30
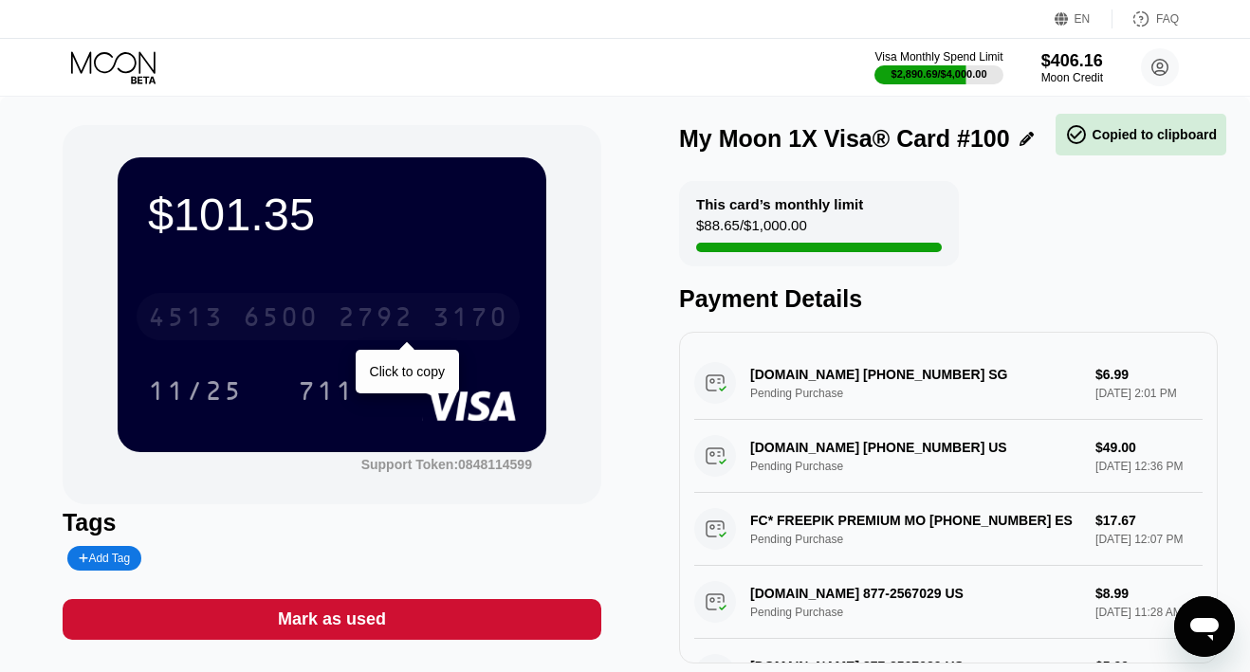
click at [316, 328] on div "6500" at bounding box center [281, 319] width 76 height 30
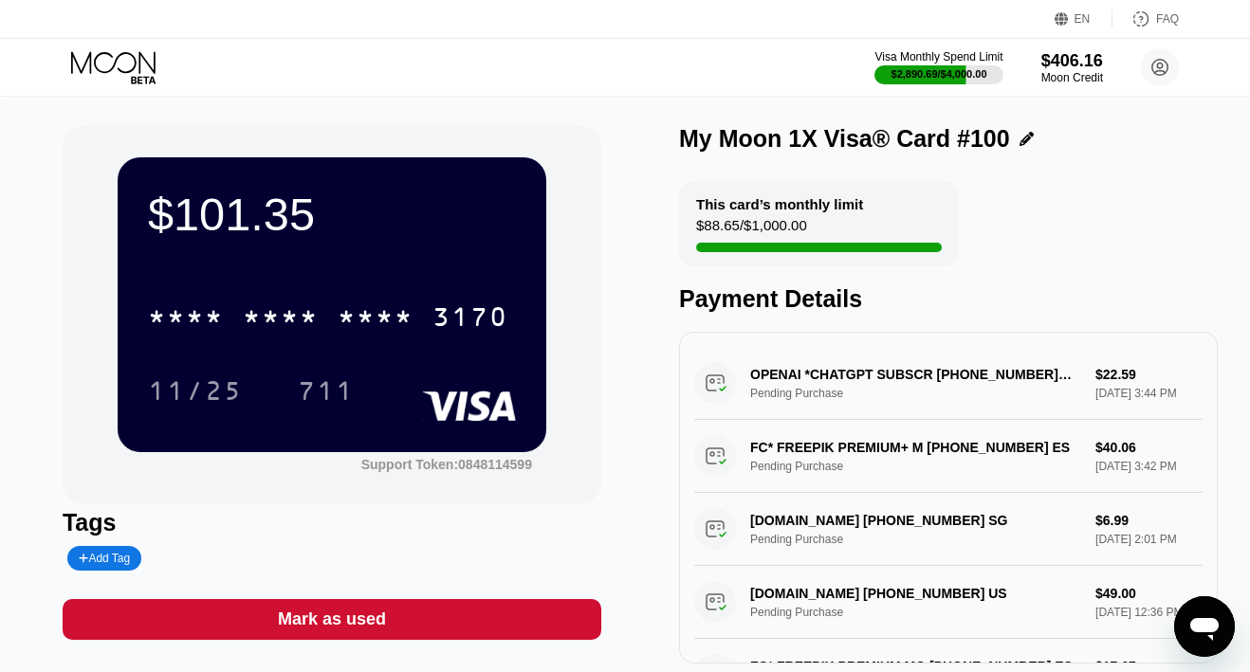
click at [217, 301] on div "* * * * * * * * * * * * 3170" at bounding box center [328, 316] width 383 height 47
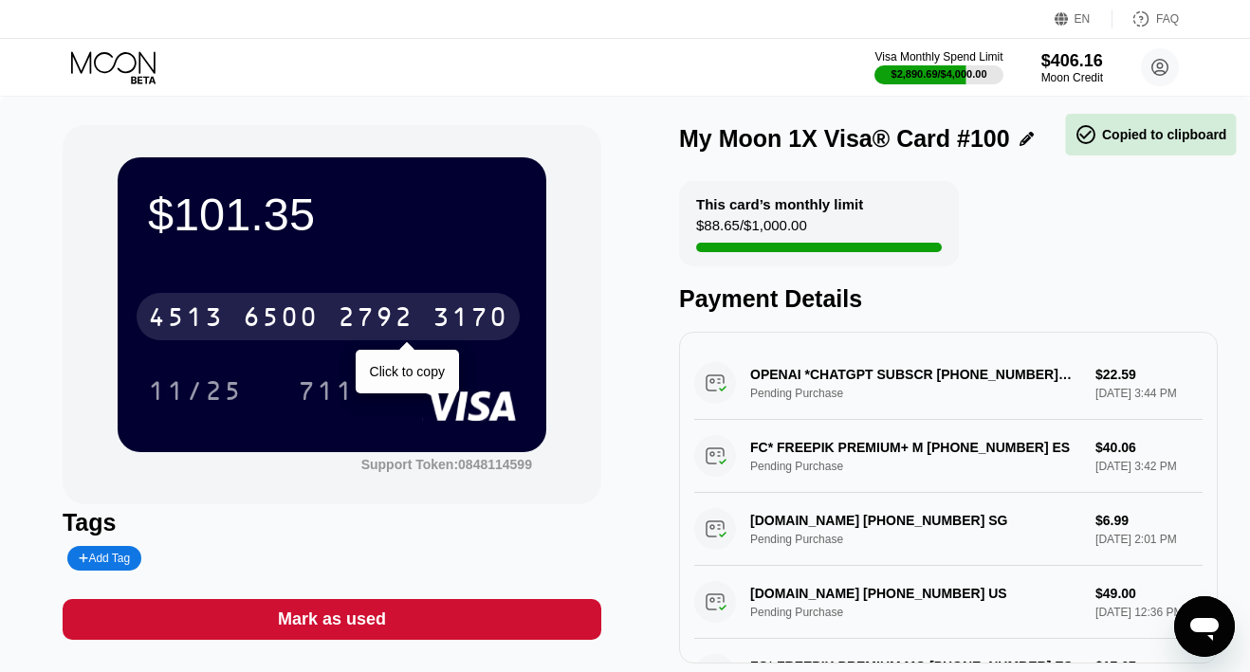
click at [219, 310] on div "4513" at bounding box center [186, 319] width 76 height 30
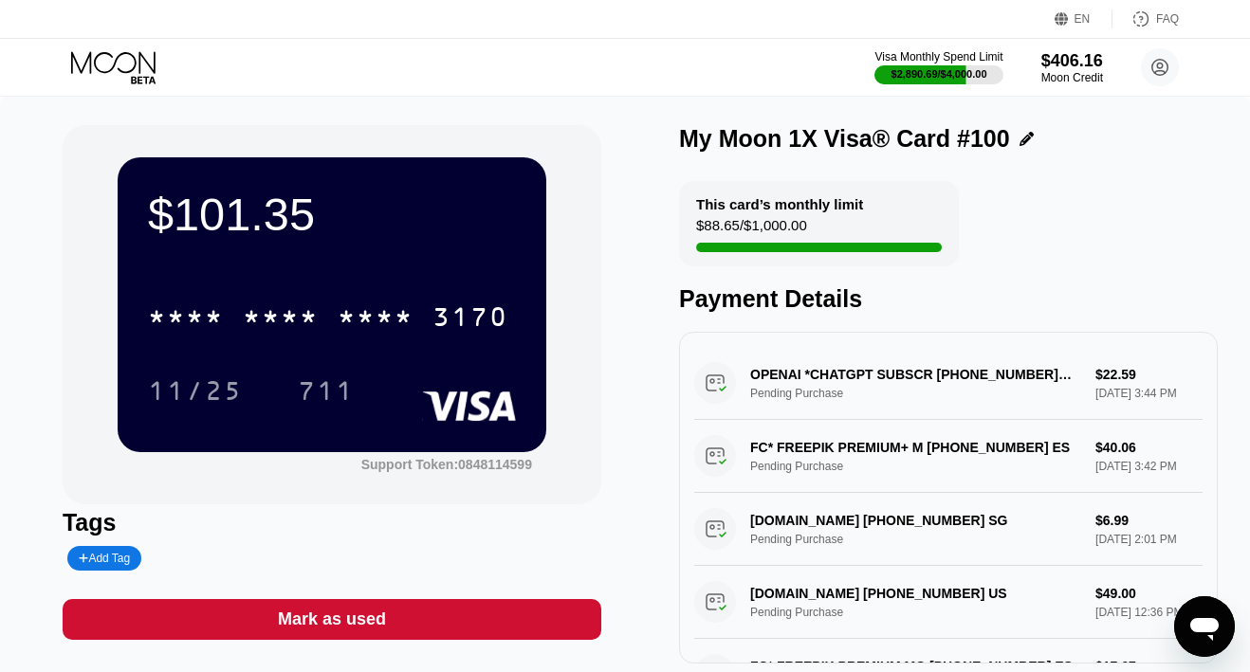
click at [139, 74] on icon at bounding box center [115, 67] width 88 height 33
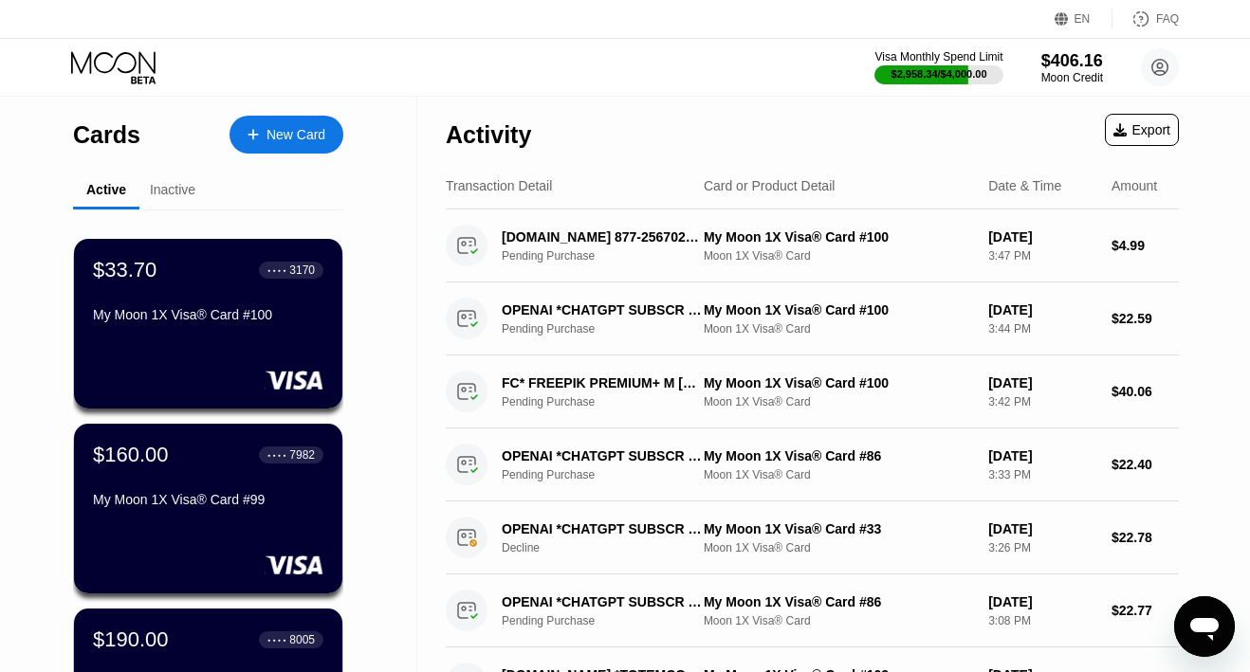
click at [278, 138] on div "New Card" at bounding box center [296, 135] width 59 height 16
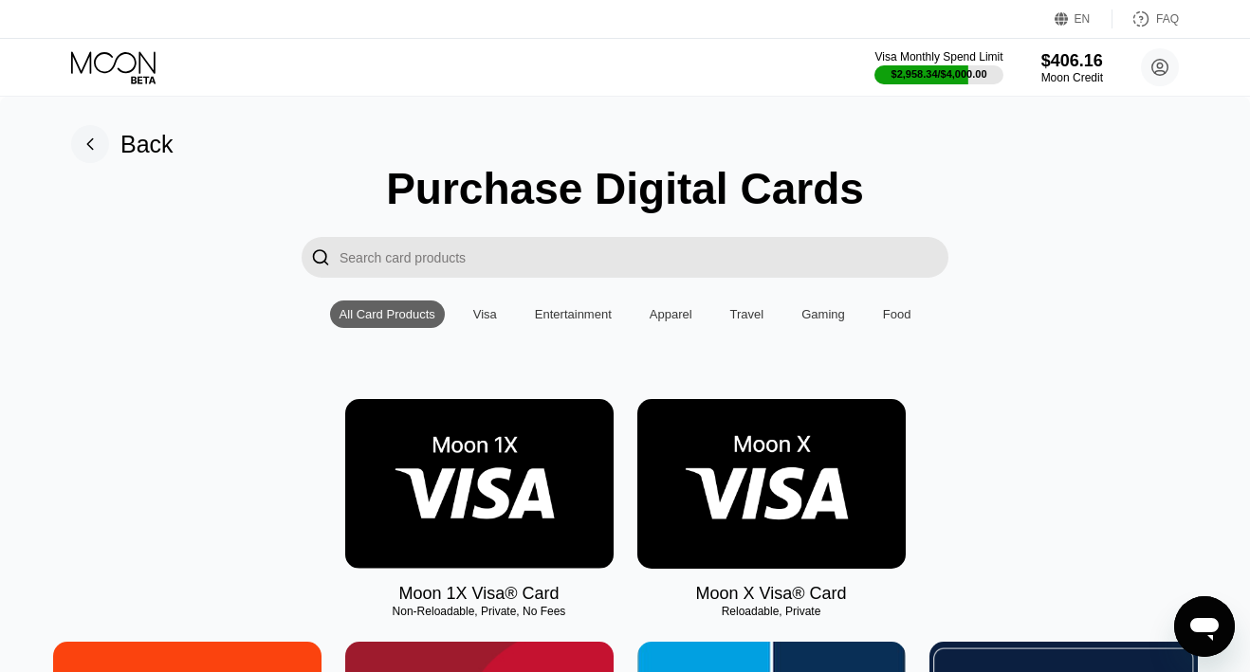
click at [579, 509] on img at bounding box center [479, 484] width 268 height 170
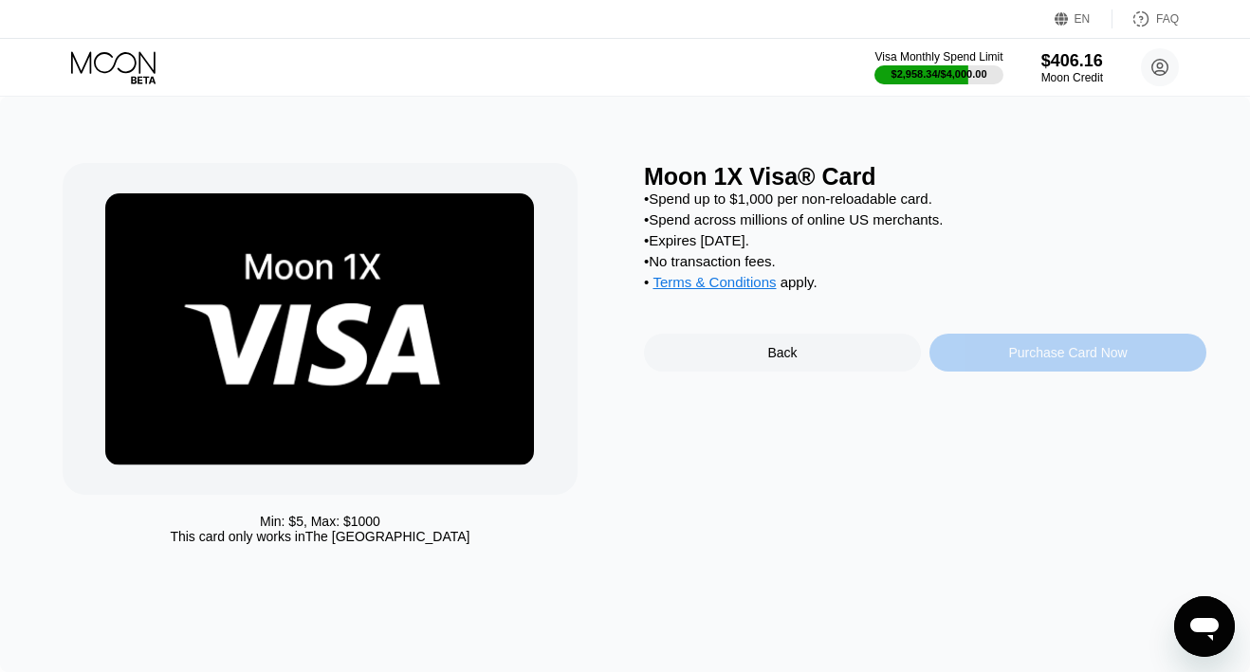
click at [965, 362] on div "Purchase Card Now" at bounding box center [1067, 353] width 277 height 38
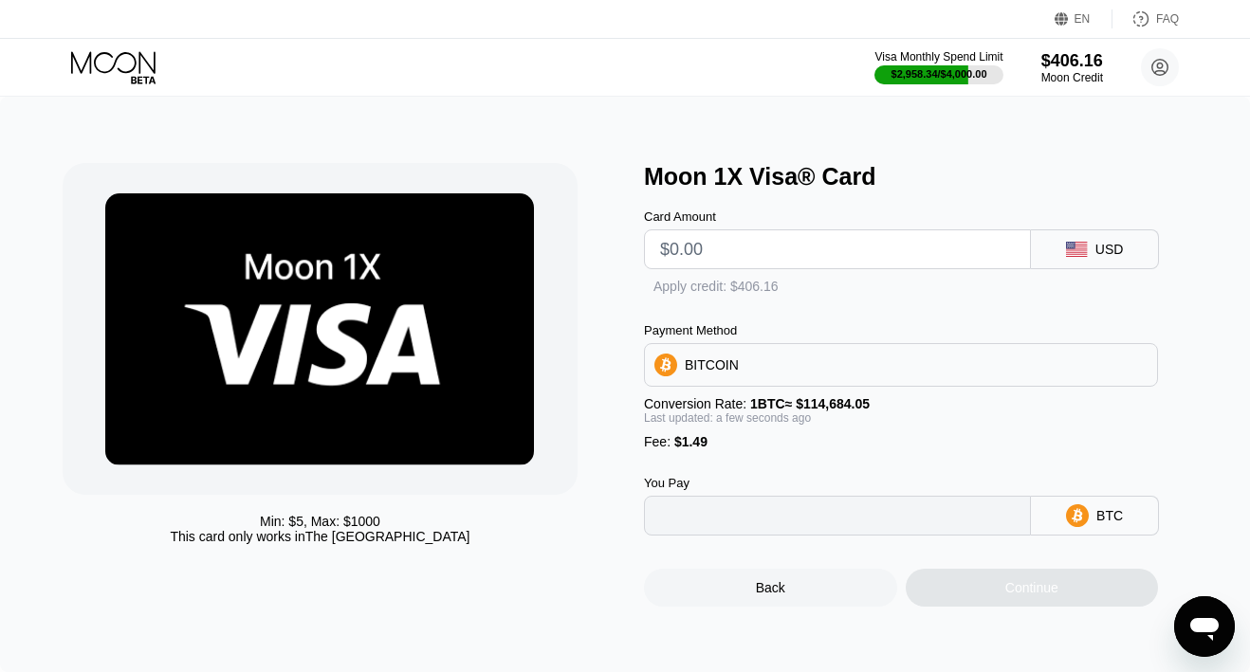
type input "0"
click at [734, 256] on input "text" at bounding box center [837, 249] width 355 height 38
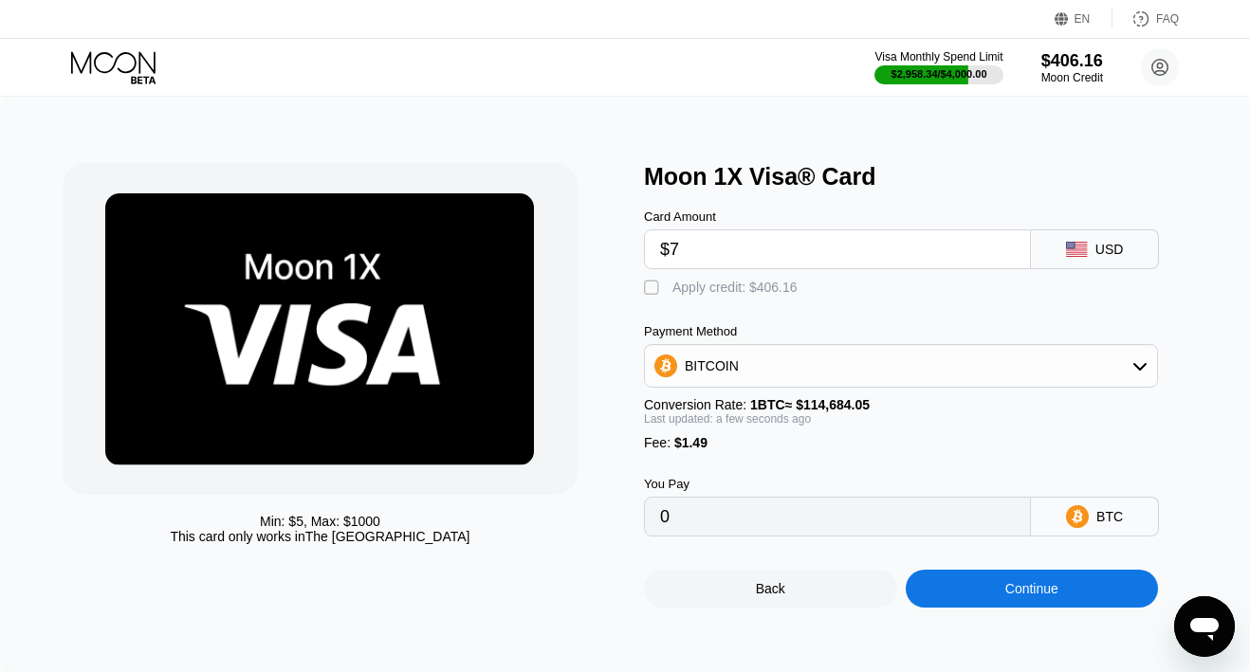
type input "$78"
type input "0.00069313"
type input "$78"
click at [672, 279] on div " Apply credit: $79.49" at bounding box center [925, 283] width 562 height 28
click at [667, 287] on div " Apply credit: $79.49" at bounding box center [722, 288] width 156 height 19
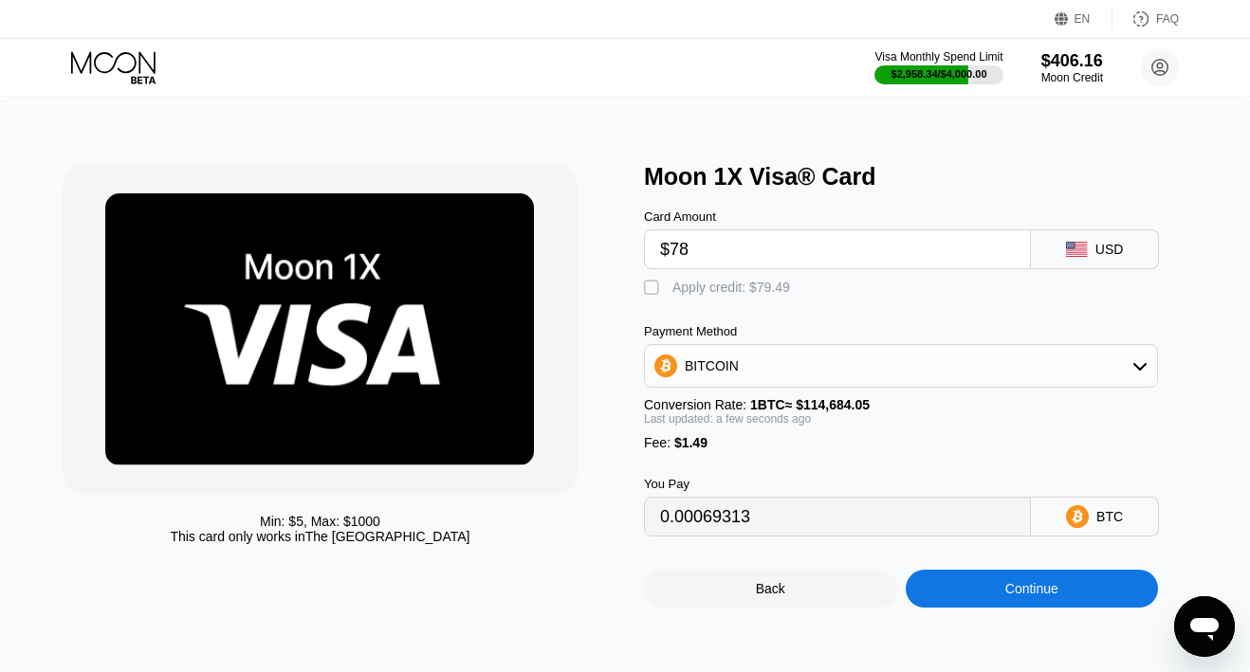
type input "0"
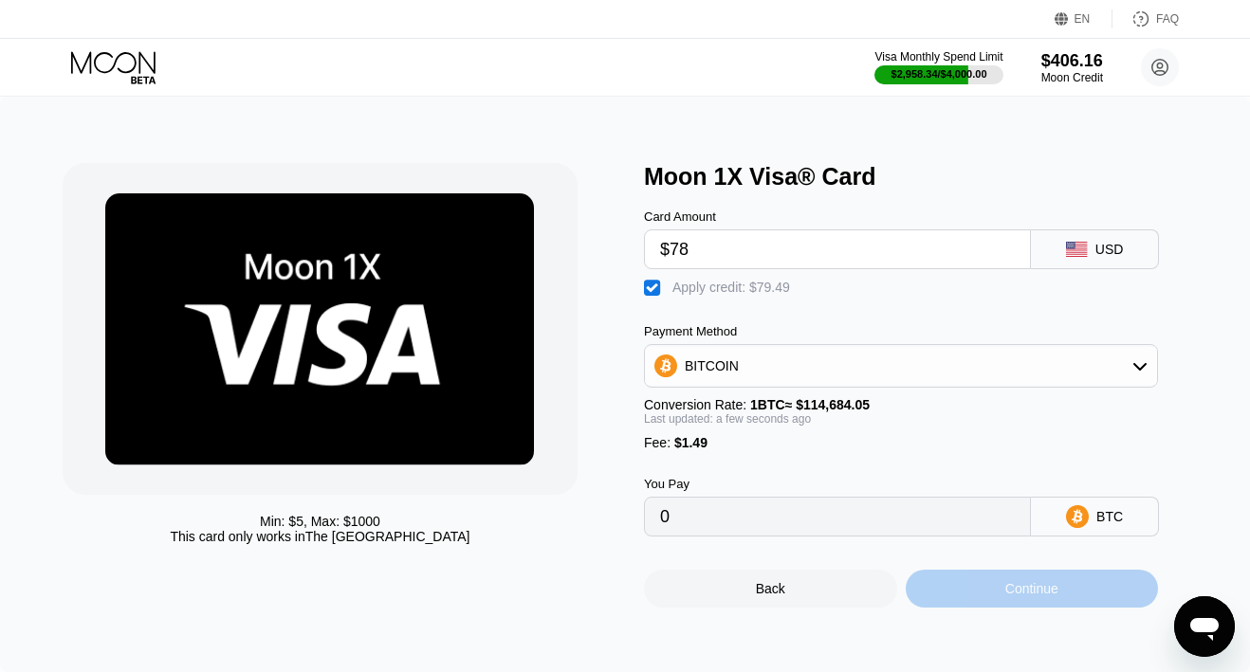
click at [956, 608] on div "Continue" at bounding box center [1032, 589] width 253 height 38
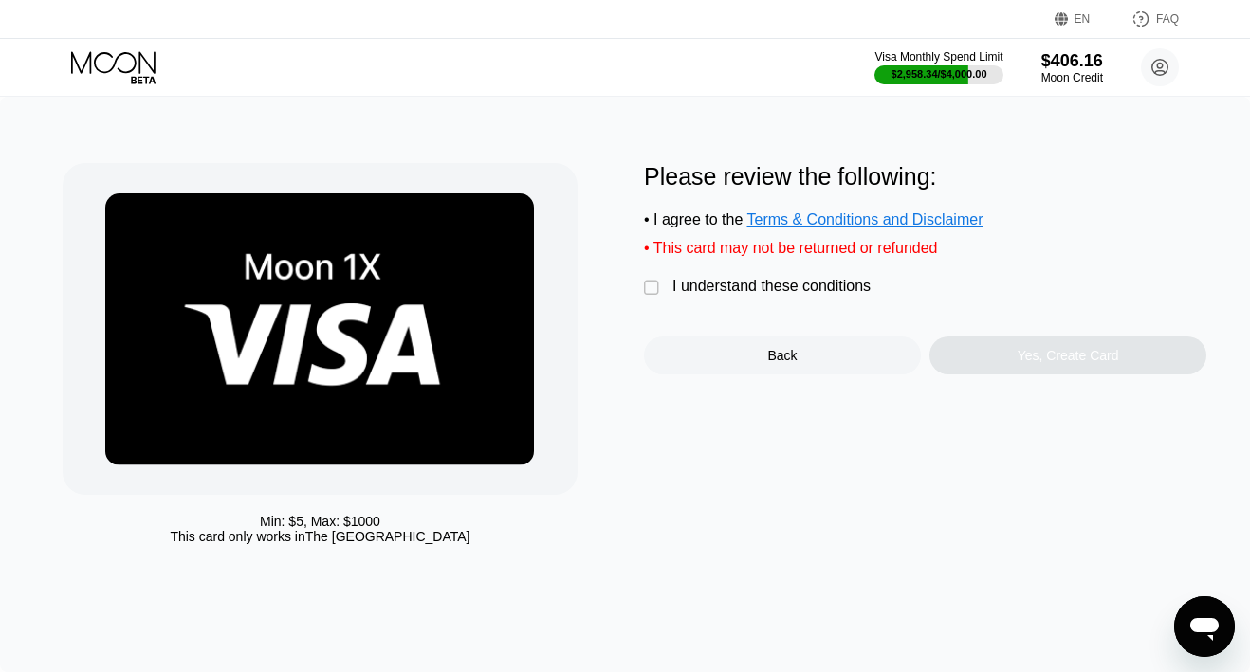
click at [812, 273] on div "Please review the following: • I agree to the Terms & Conditions and Disclaimer…" at bounding box center [925, 268] width 562 height 211
click at [812, 290] on div "I understand these conditions" at bounding box center [771, 286] width 198 height 17
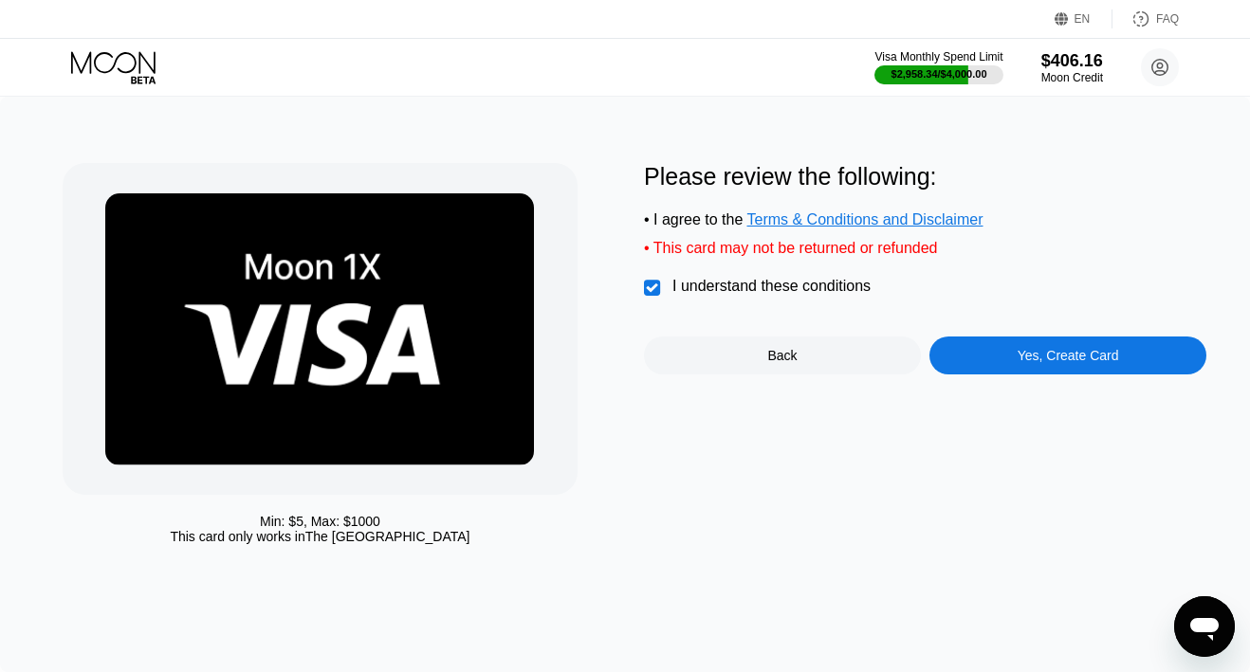
click at [1021, 371] on div "Yes, Create Card" at bounding box center [1067, 356] width 277 height 38
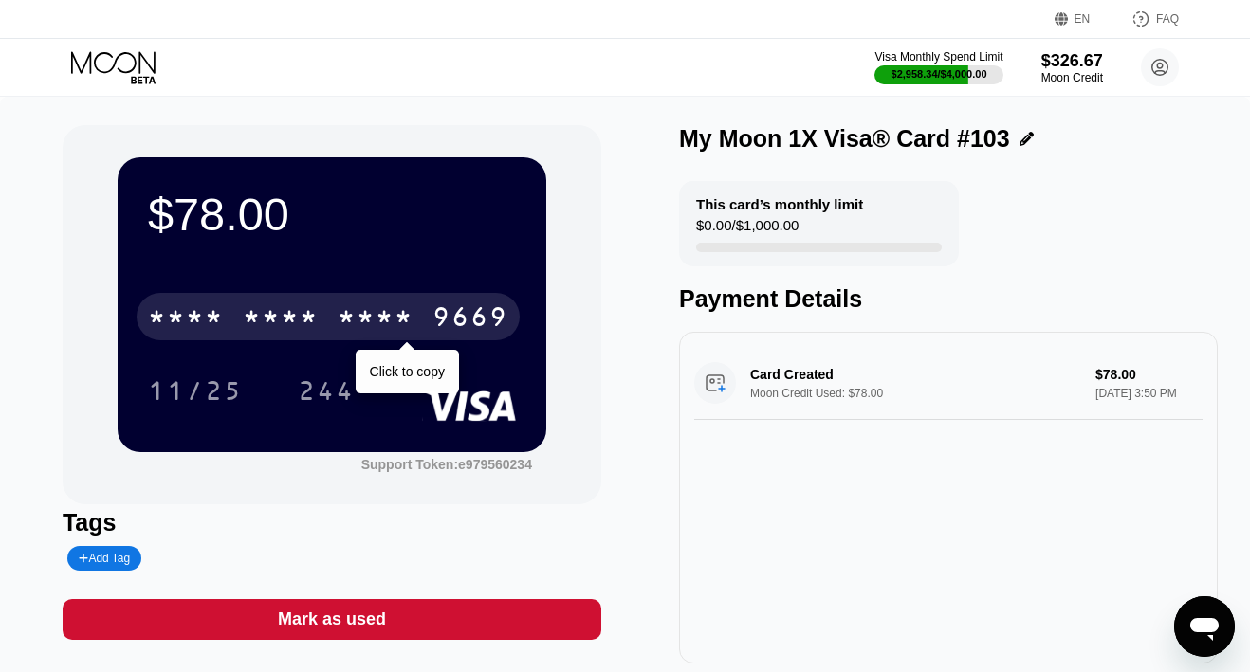
click at [367, 305] on div "* * * *" at bounding box center [376, 319] width 76 height 30
click at [367, 305] on div "2037" at bounding box center [376, 319] width 76 height 30
click at [367, 305] on div "* * * *" at bounding box center [376, 319] width 76 height 30
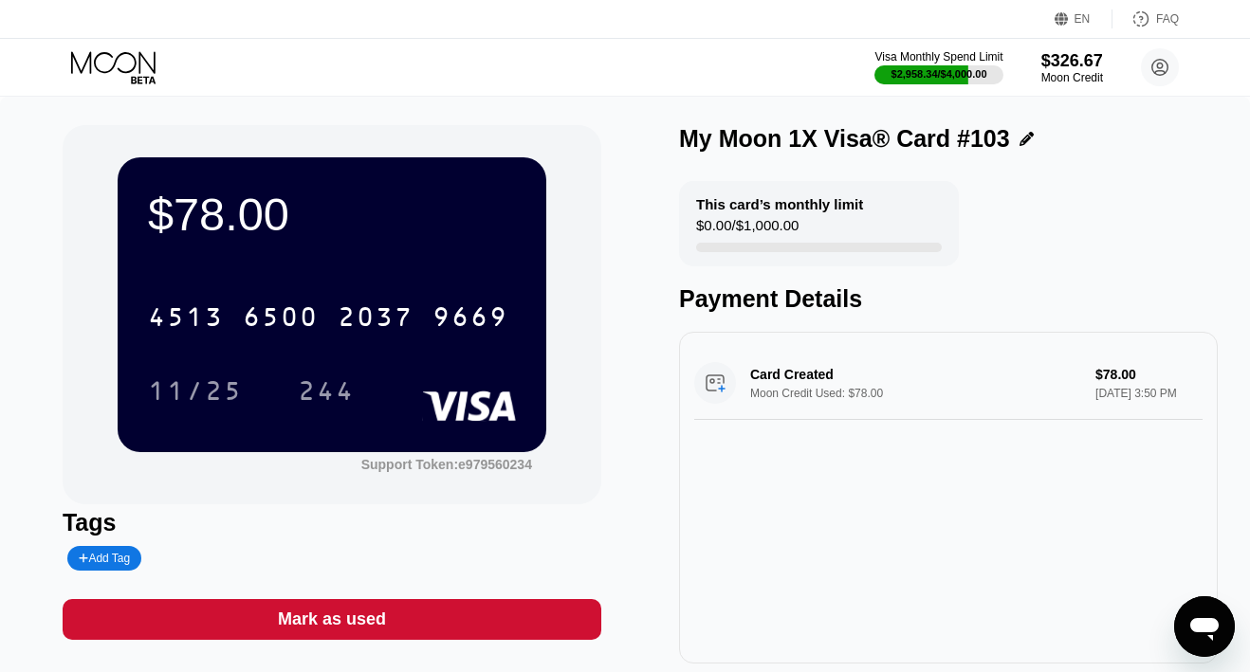
click at [119, 48] on div "Visa Monthly Spend Limit $2,958.34 / $4,000.00 $326.67 Moon Credit danielmmrt@p…" at bounding box center [625, 67] width 1250 height 57
click at [119, 57] on icon at bounding box center [115, 67] width 88 height 33
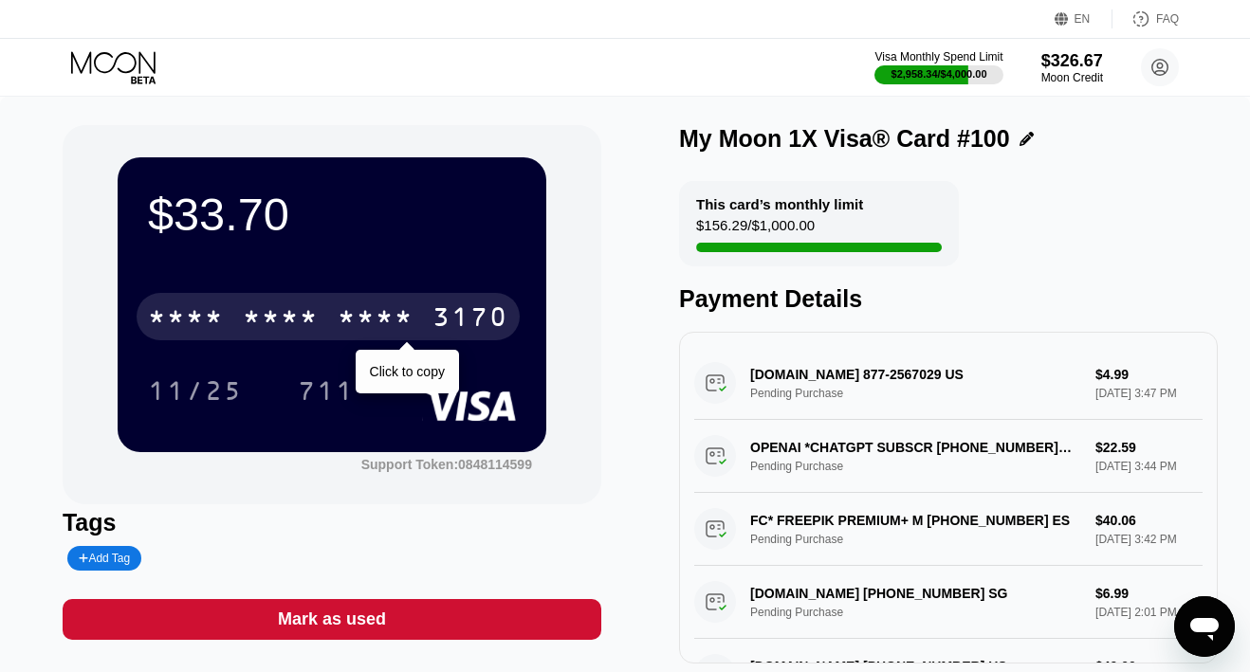
click at [429, 320] on div "* * * * * * * * * * * * 3170" at bounding box center [328, 316] width 383 height 47
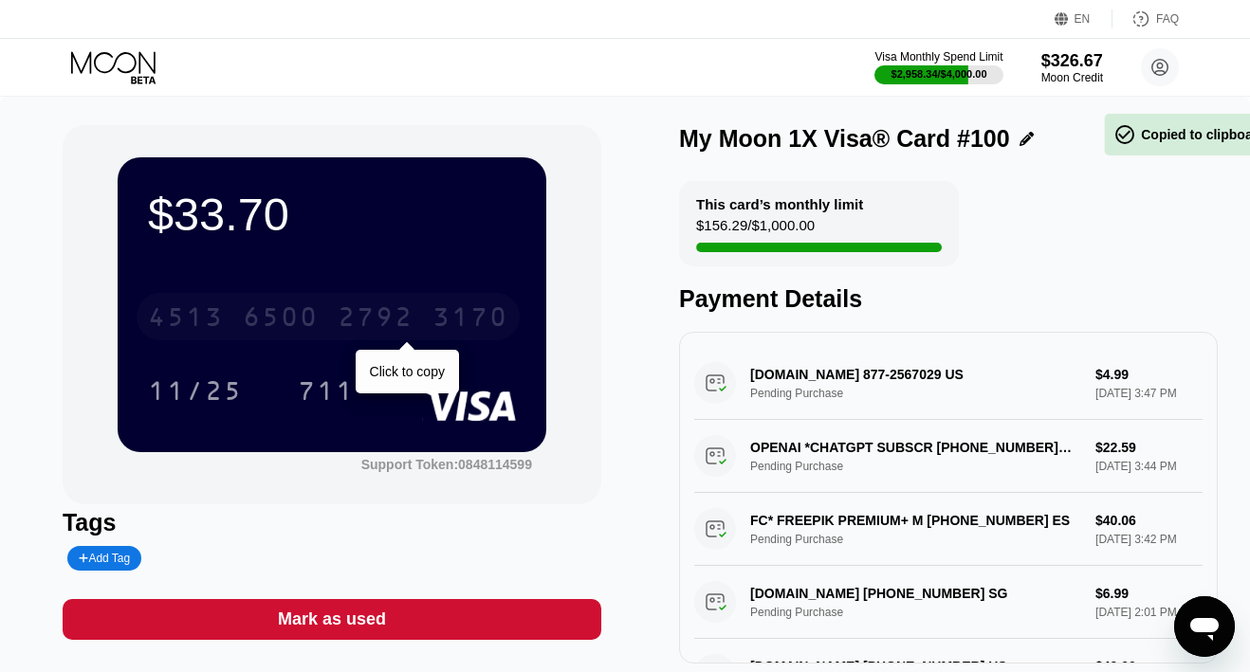
click at [395, 320] on div "2792" at bounding box center [376, 319] width 76 height 30
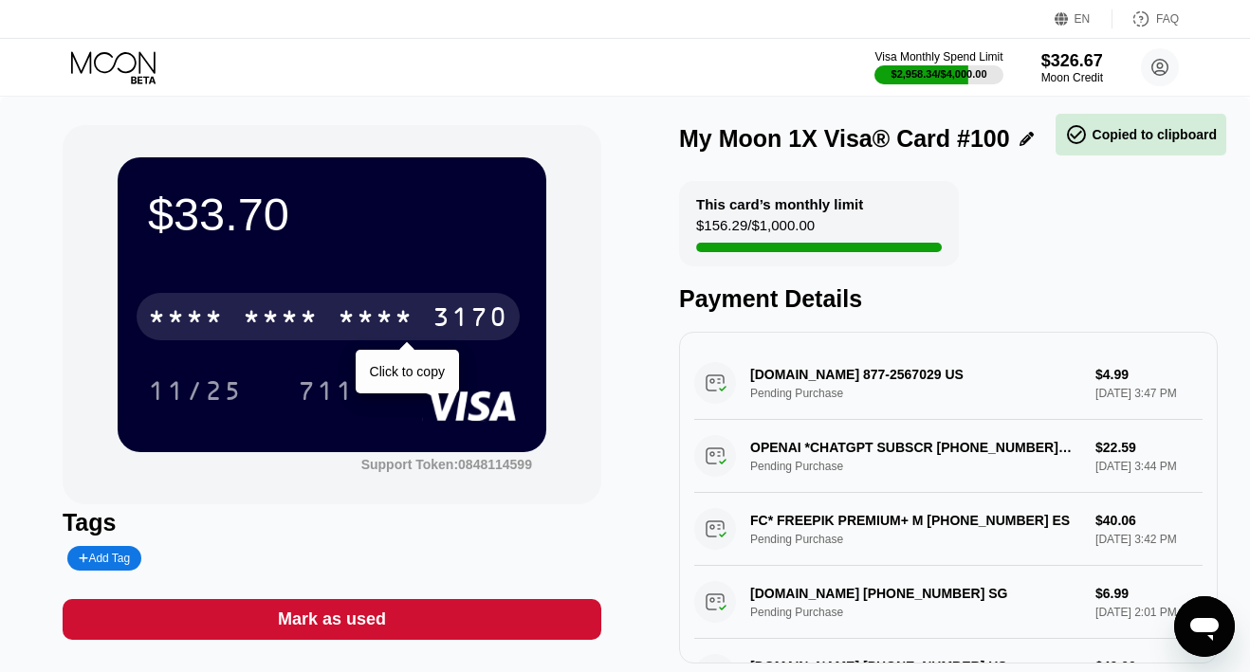
click at [370, 321] on div "* * * *" at bounding box center [376, 319] width 76 height 30
click at [370, 321] on div "2792" at bounding box center [376, 319] width 76 height 30
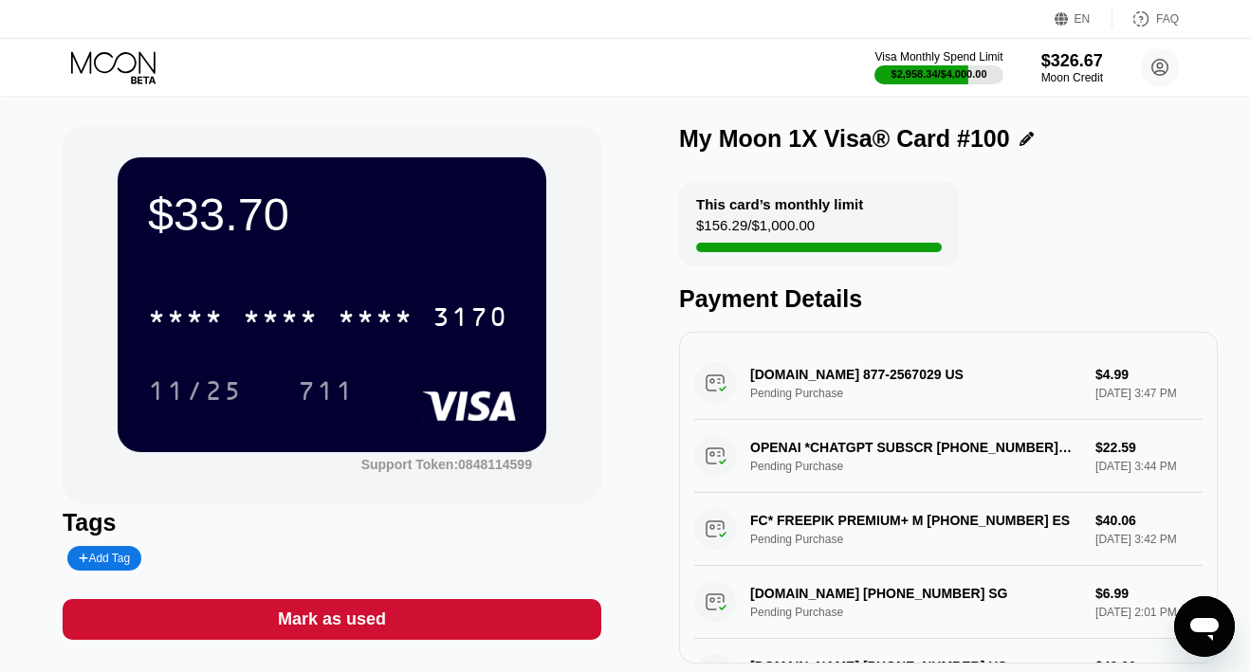
click at [140, 65] on icon at bounding box center [113, 62] width 84 height 22
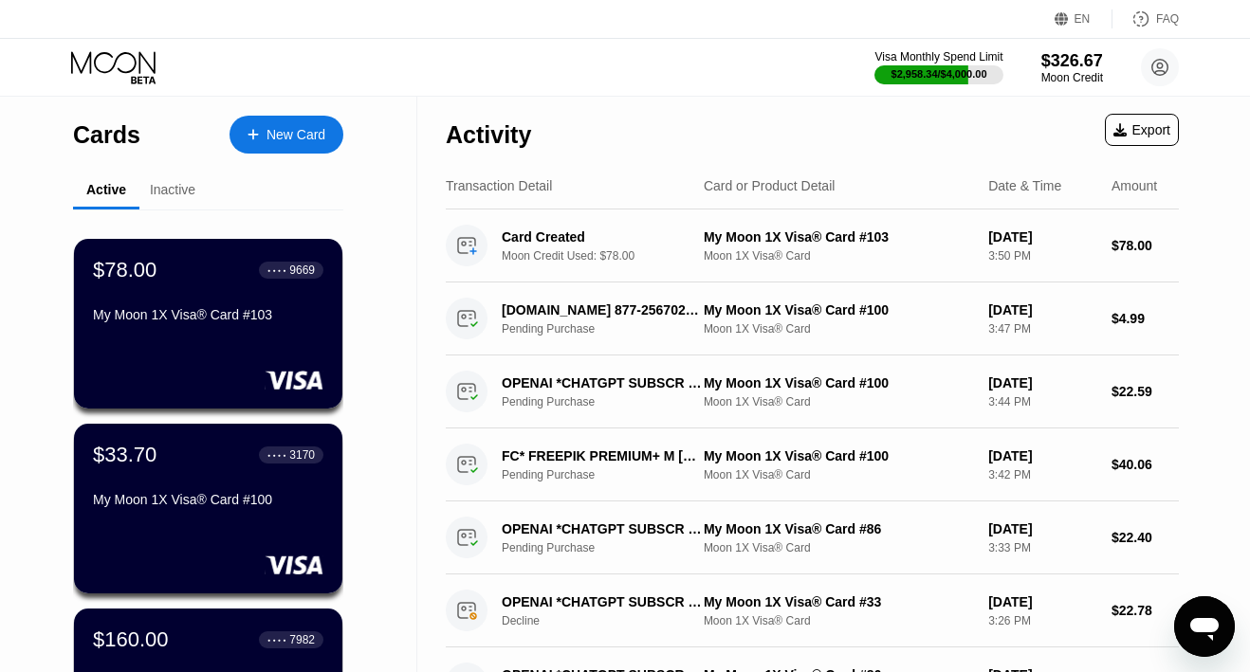
click at [190, 289] on div "$78.00 ● ● ● ● 9669 My Moon 1X Visa® Card #103" at bounding box center [208, 294] width 230 height 72
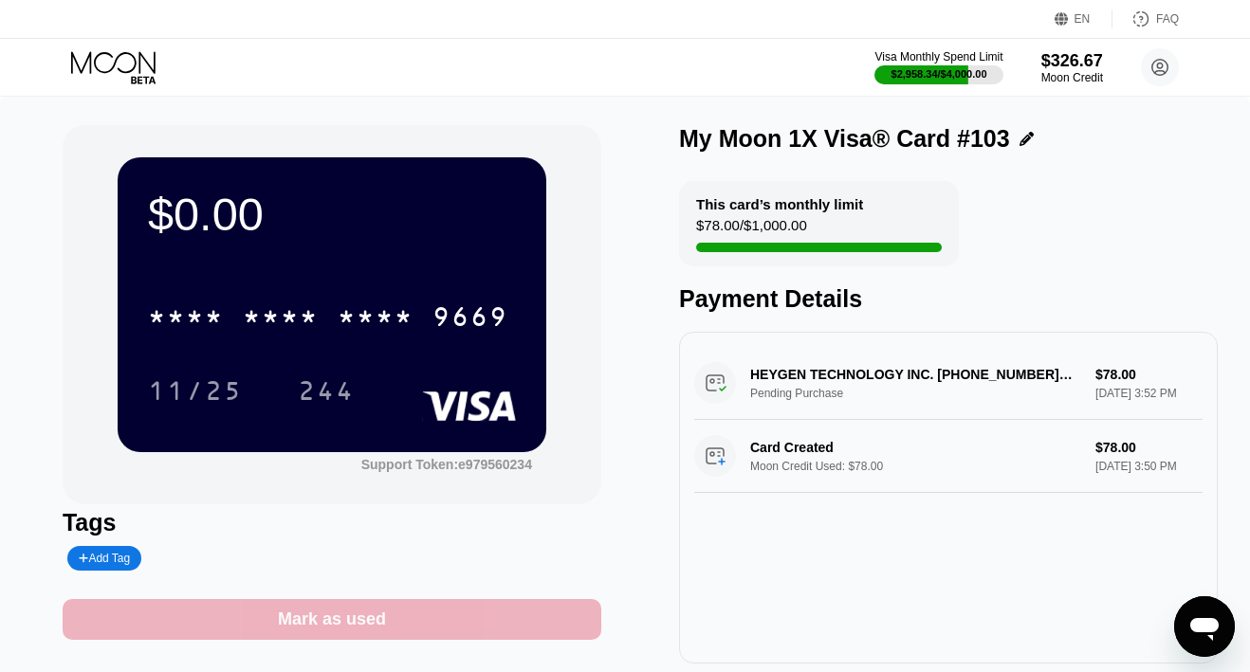
click at [310, 616] on div "Mark as used" at bounding box center [332, 620] width 108 height 22
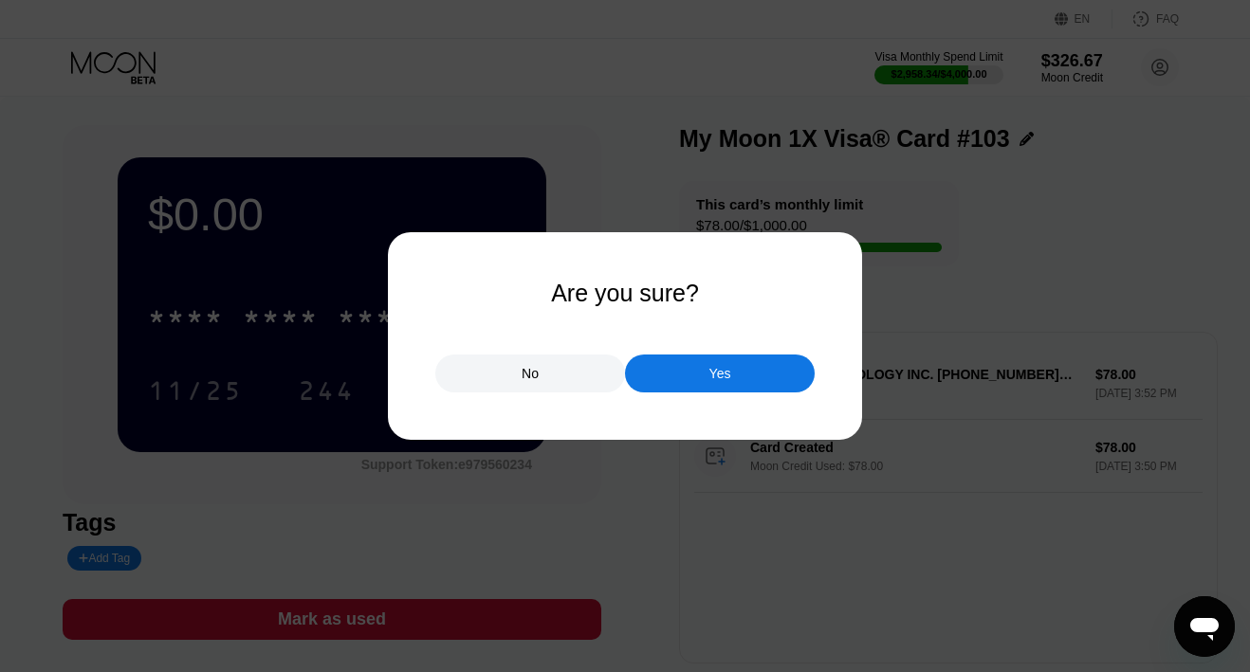
click at [731, 368] on div "Yes" at bounding box center [720, 374] width 190 height 38
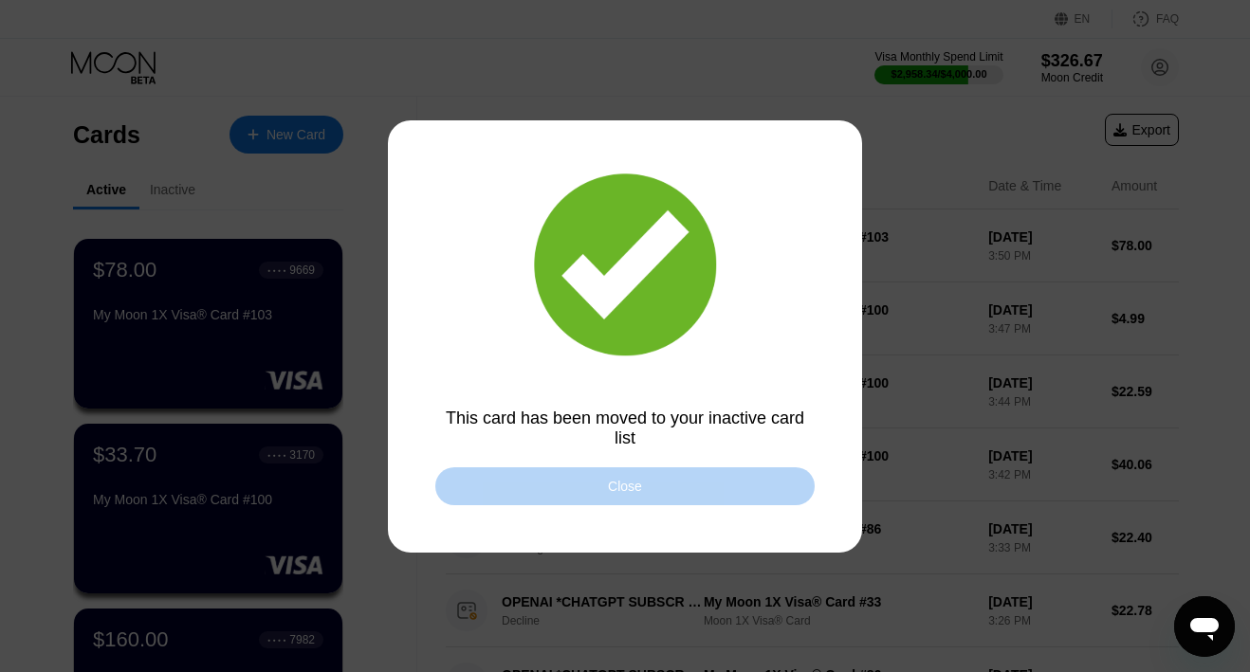
click at [675, 490] on div "Close" at bounding box center [624, 487] width 379 height 38
